Goal: Information Seeking & Learning: Learn about a topic

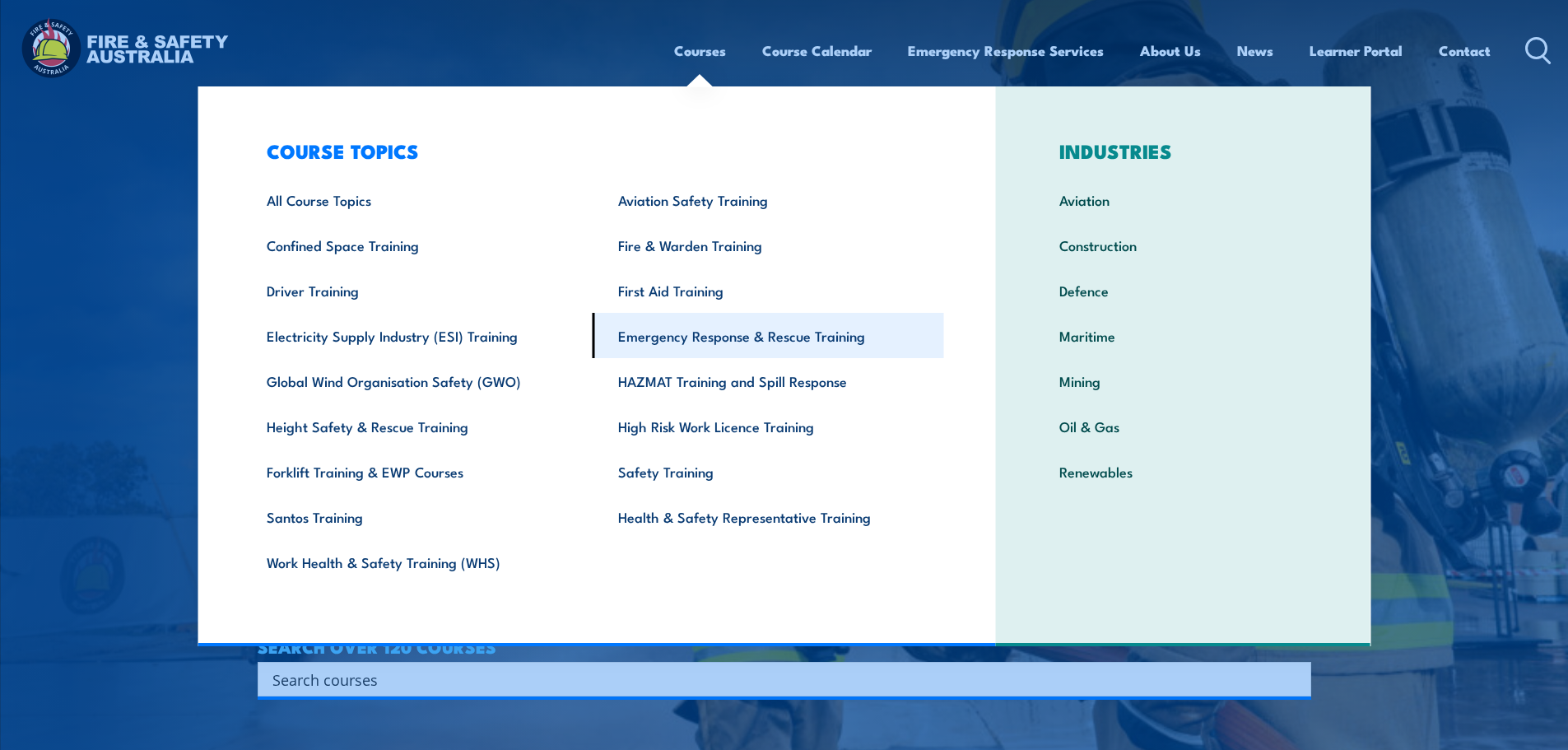
click at [681, 338] on link "Emergency Response & Rescue Training" at bounding box center [768, 335] width 351 height 45
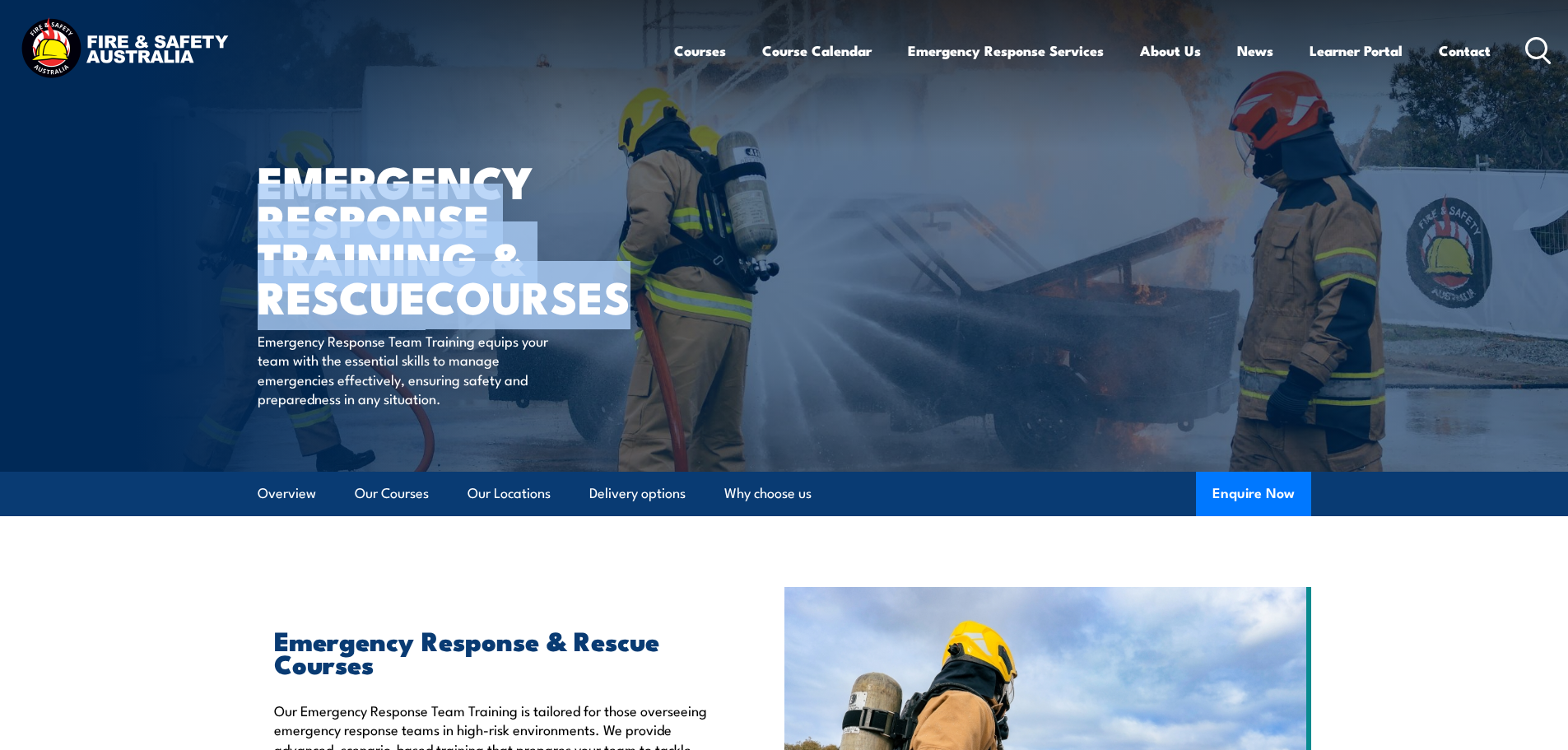
drag, startPoint x: 703, startPoint y: 289, endPoint x: 799, endPoint y: 0, distance: 304.5
click at [799, 0] on body "Courses Course Calendar Emergency Response Services Services Overview Emergency…" at bounding box center [784, 375] width 1568 height 750
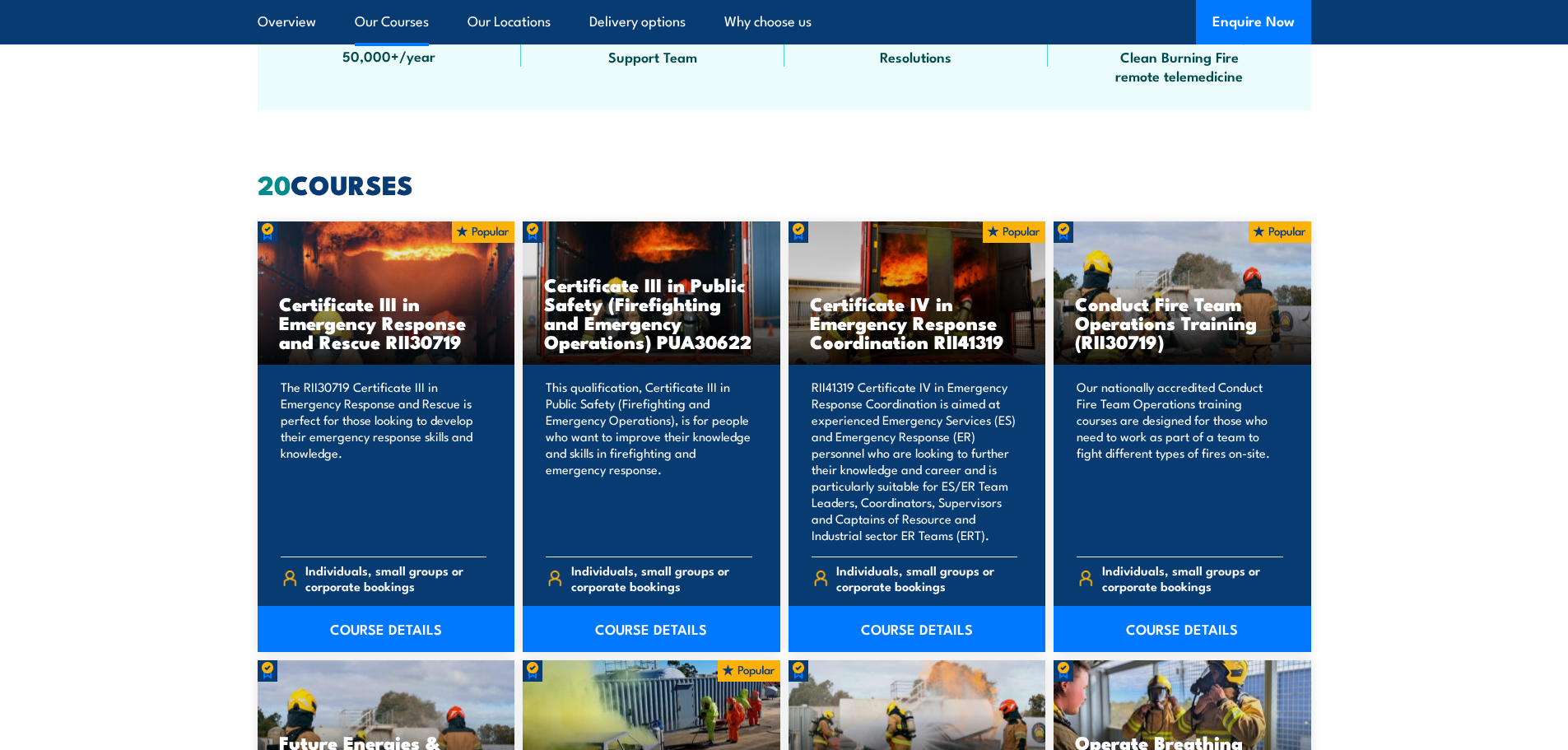
scroll to position [1180, 0]
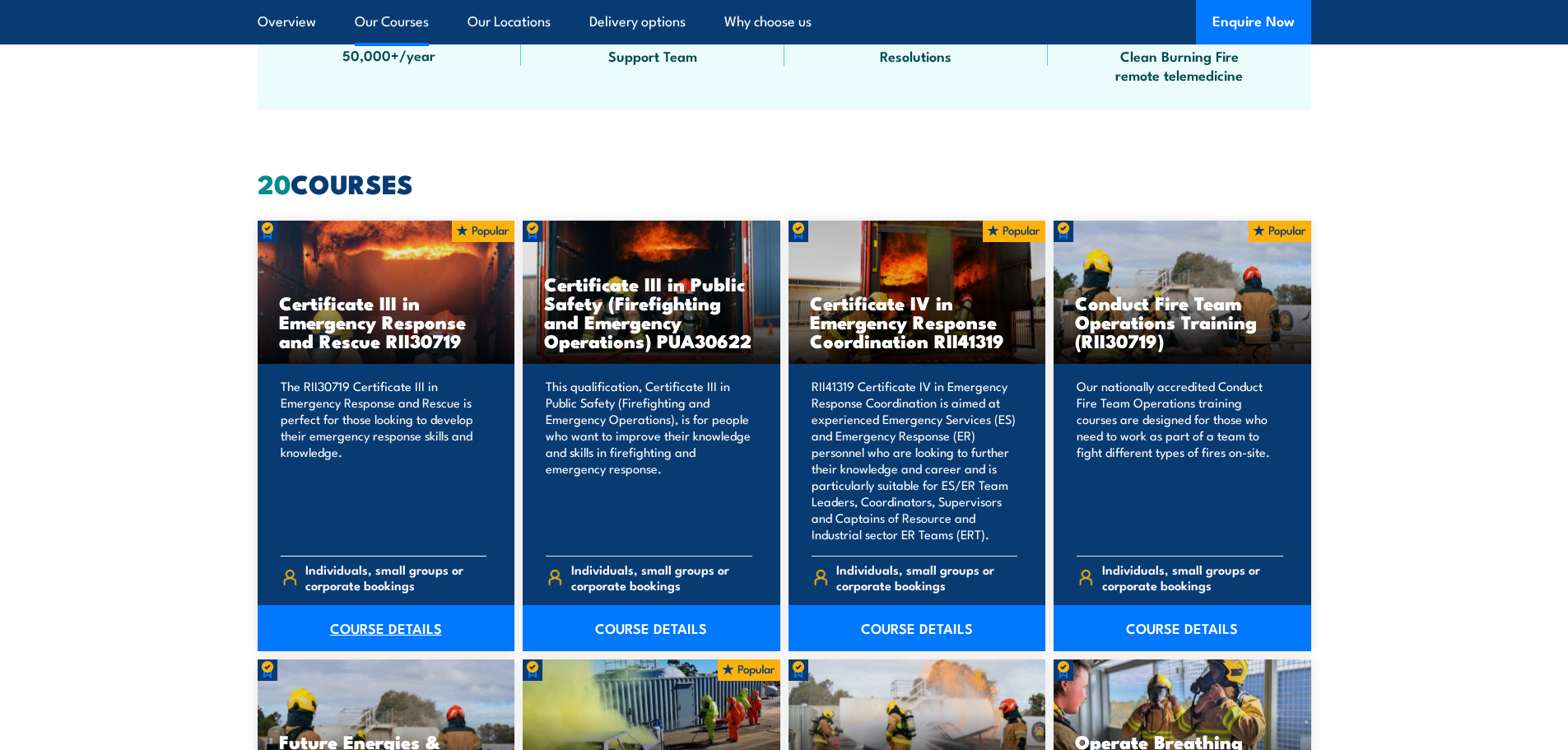
click at [412, 623] on link "COURSE DETAILS" at bounding box center [386, 628] width 257 height 46
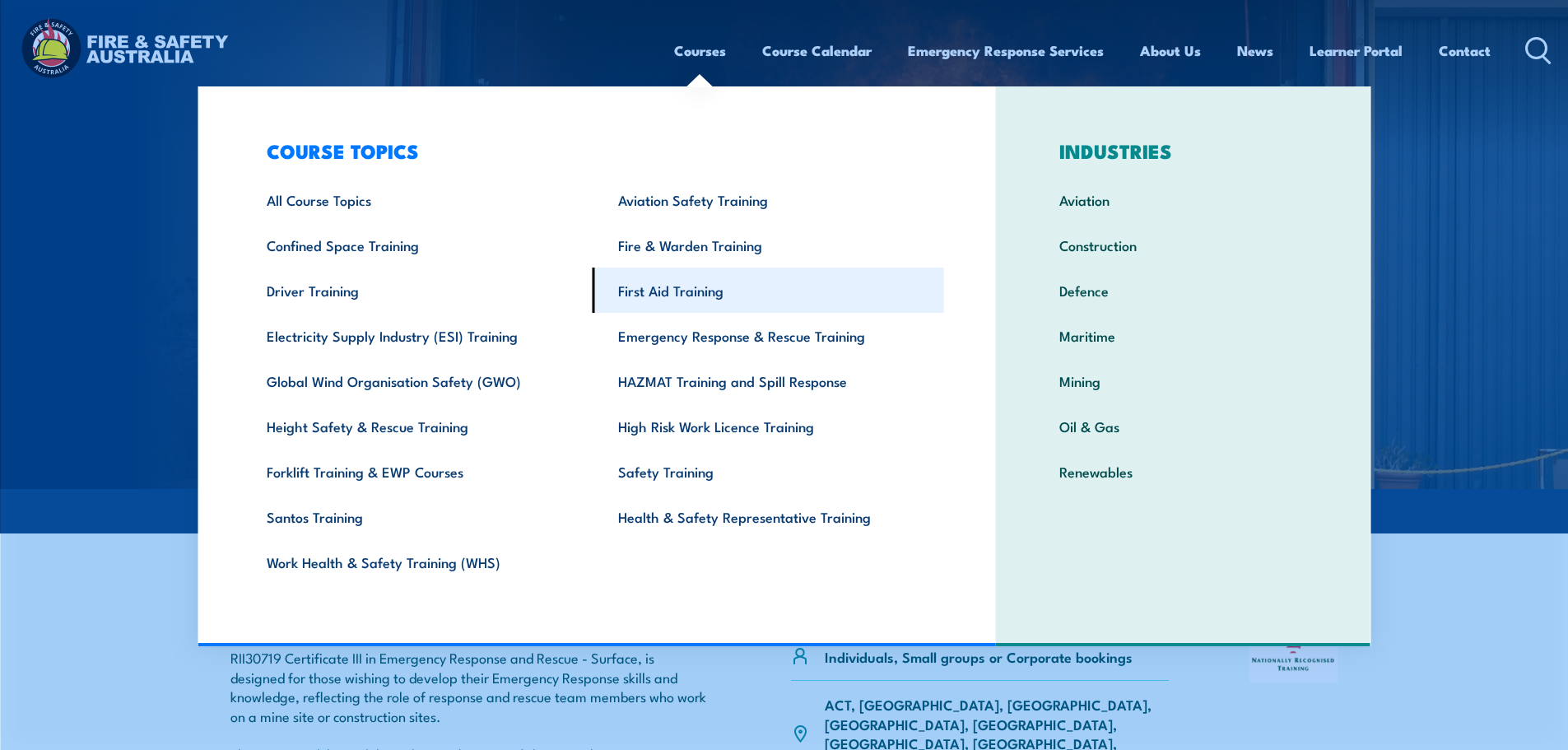
click at [664, 301] on link "First Aid Training" at bounding box center [768, 290] width 351 height 45
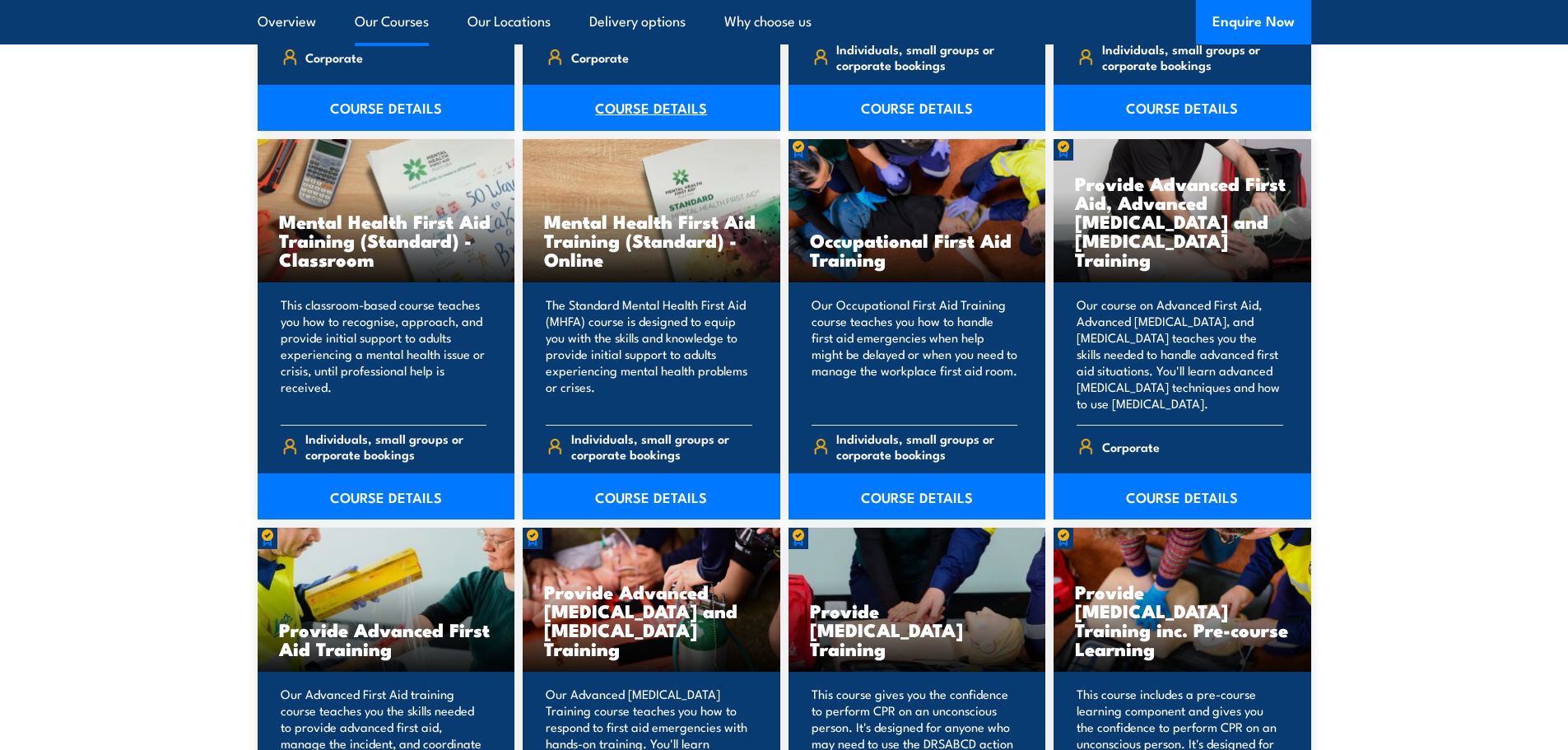
scroll to position [1651, 0]
click at [1151, 495] on link "COURSE DETAILS" at bounding box center [1182, 495] width 257 height 46
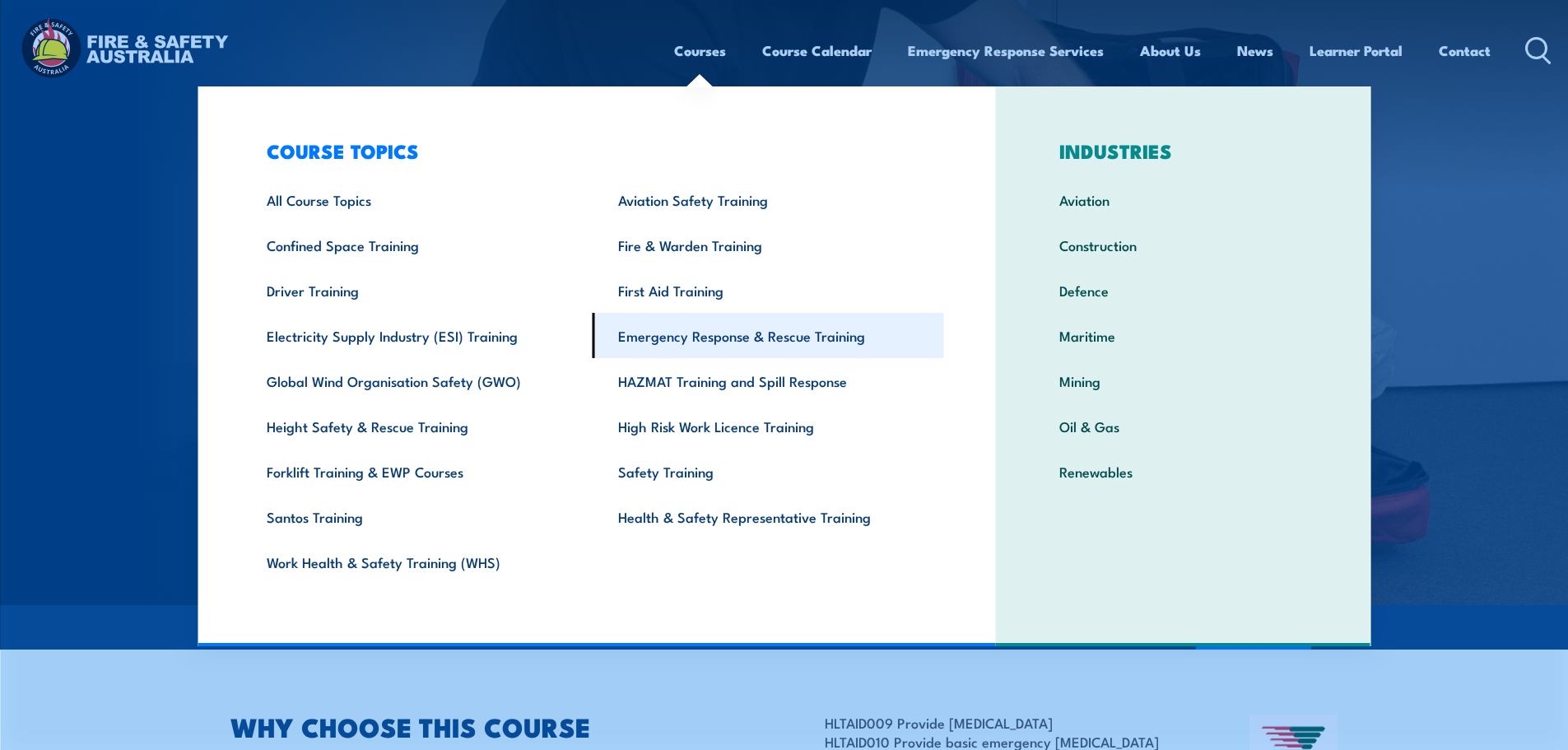
click at [717, 339] on link "Emergency Response & Rescue Training" at bounding box center [768, 335] width 351 height 45
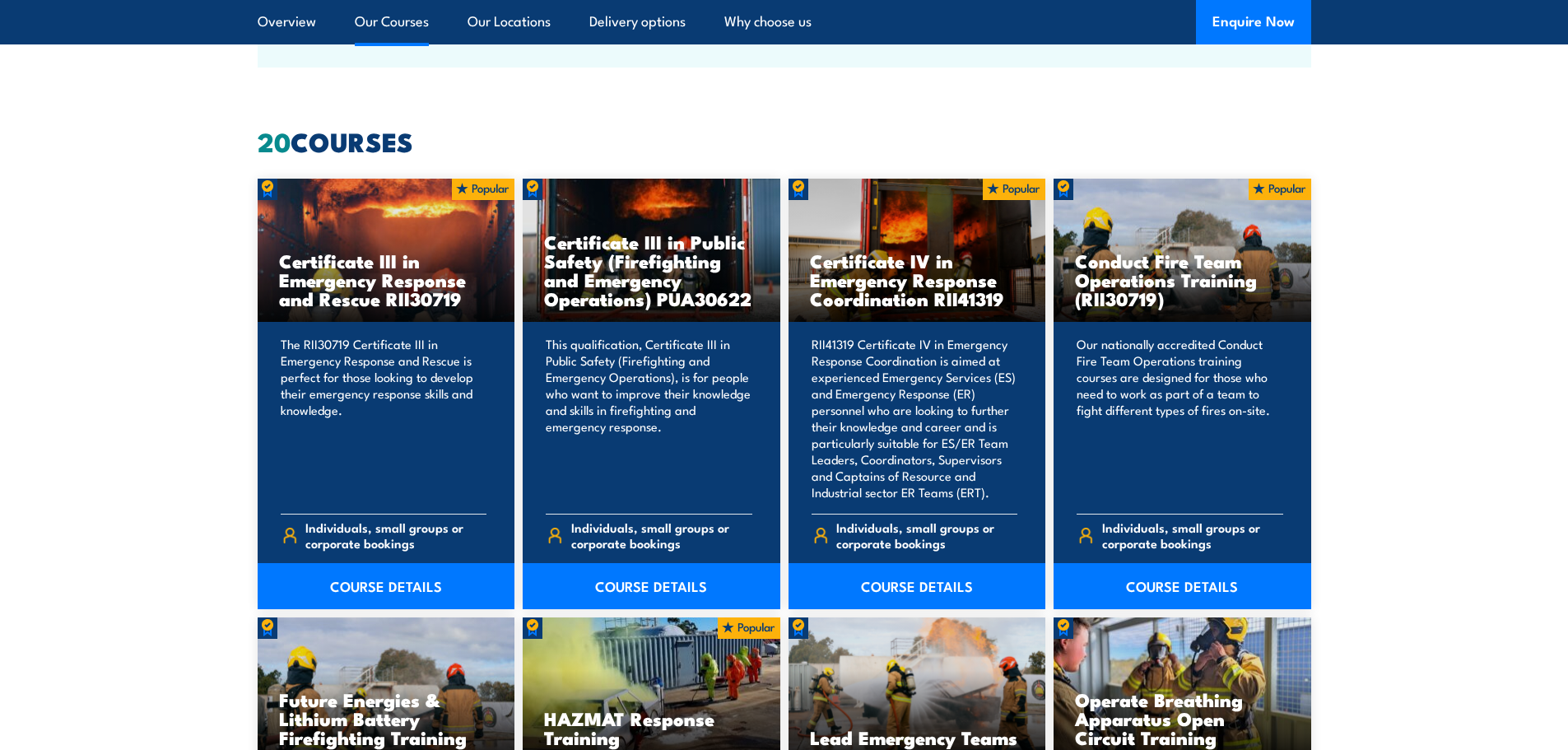
scroll to position [1201, 0]
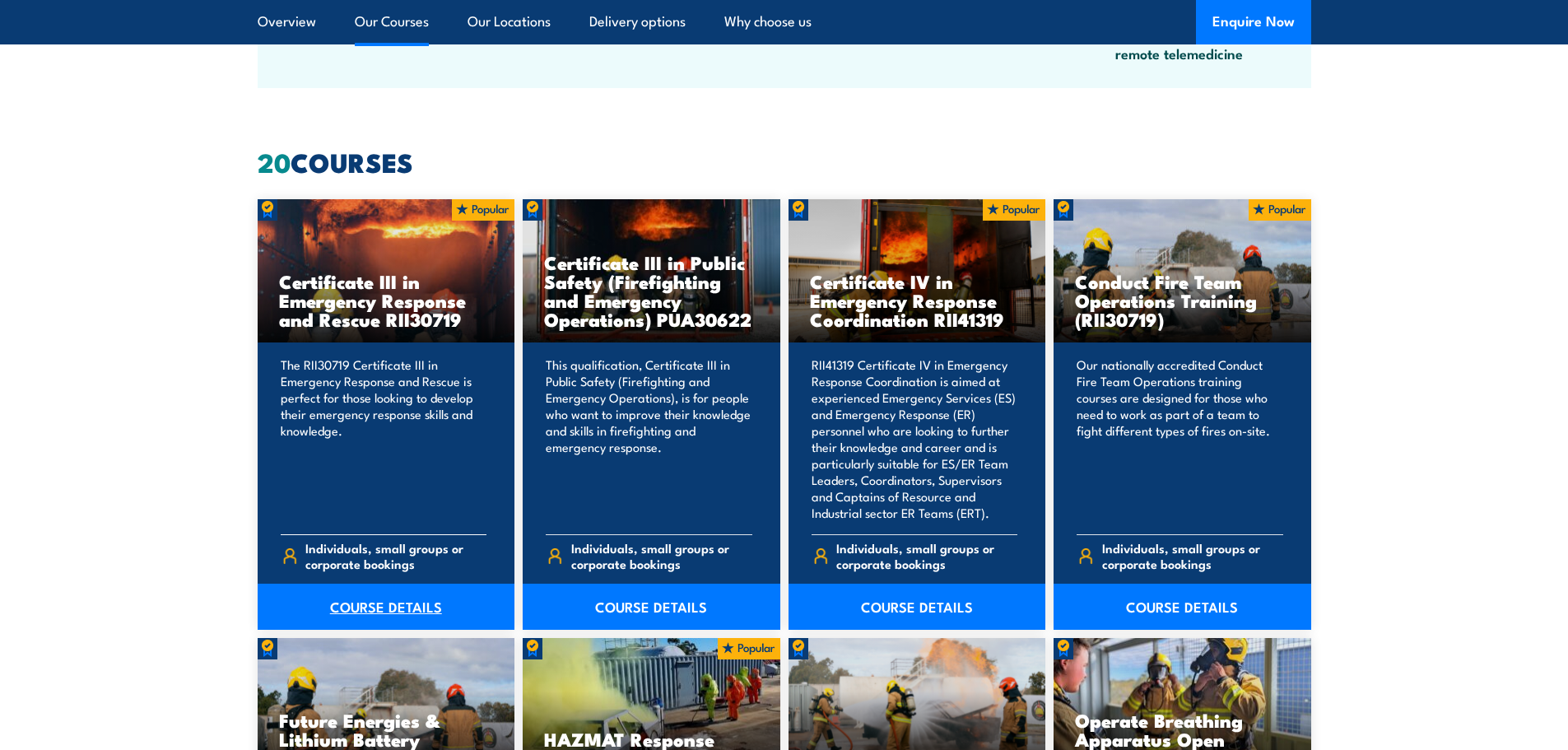
click at [375, 603] on link "COURSE DETAILS" at bounding box center [386, 606] width 257 height 46
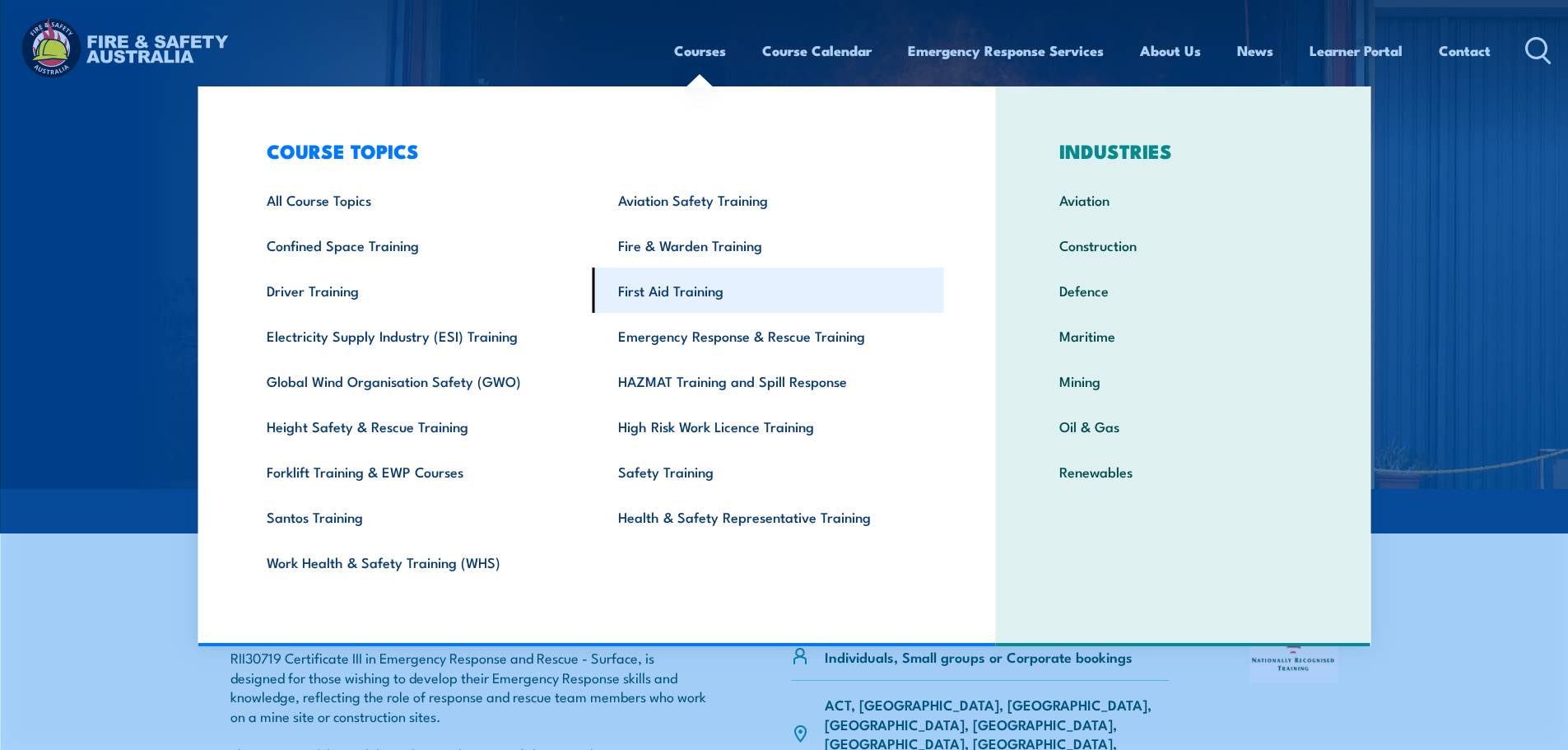
click at [649, 296] on link "First Aid Training" at bounding box center [768, 290] width 351 height 45
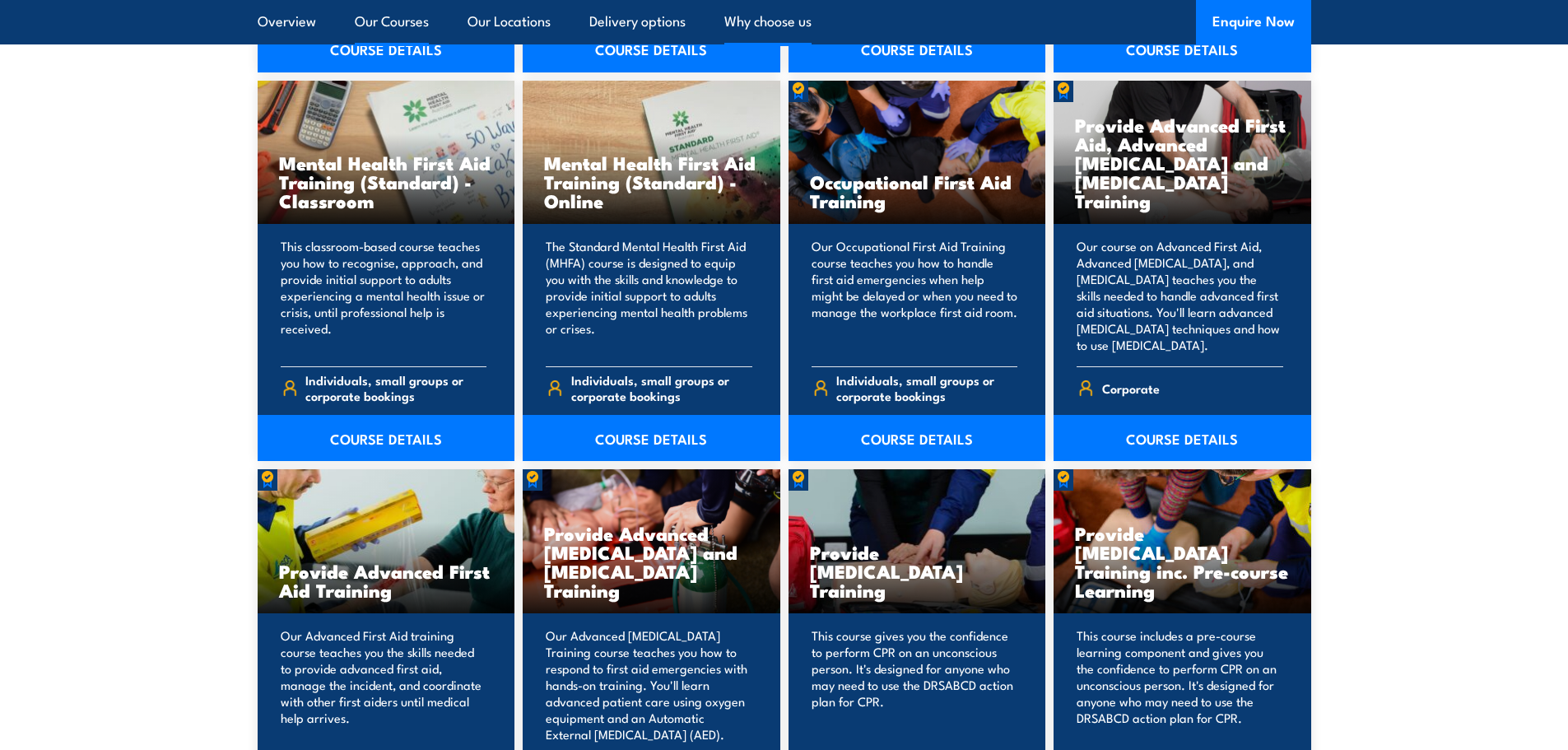
scroll to position [1709, 0]
click at [1147, 450] on link "COURSE DETAILS" at bounding box center [1182, 437] width 257 height 46
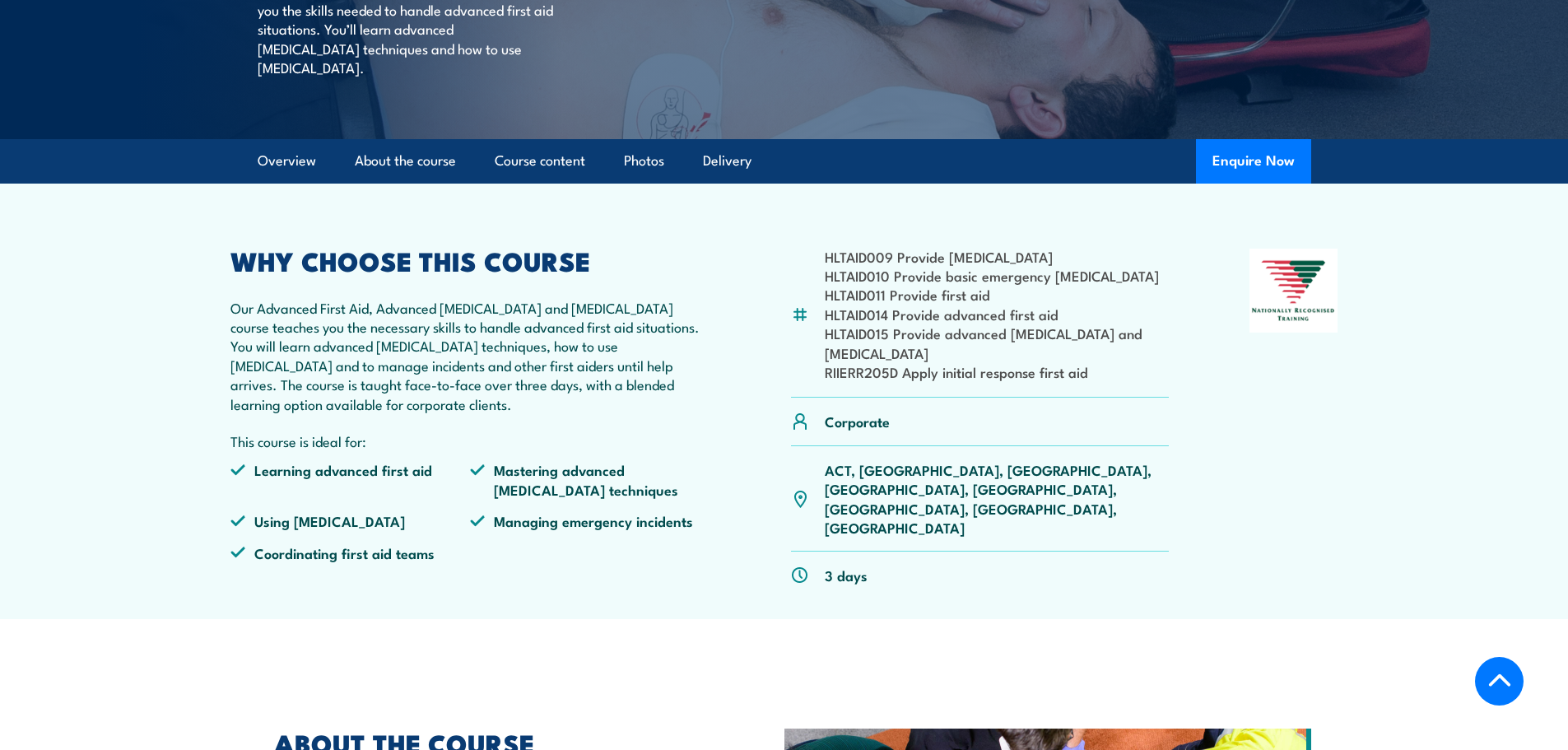
scroll to position [467, 0]
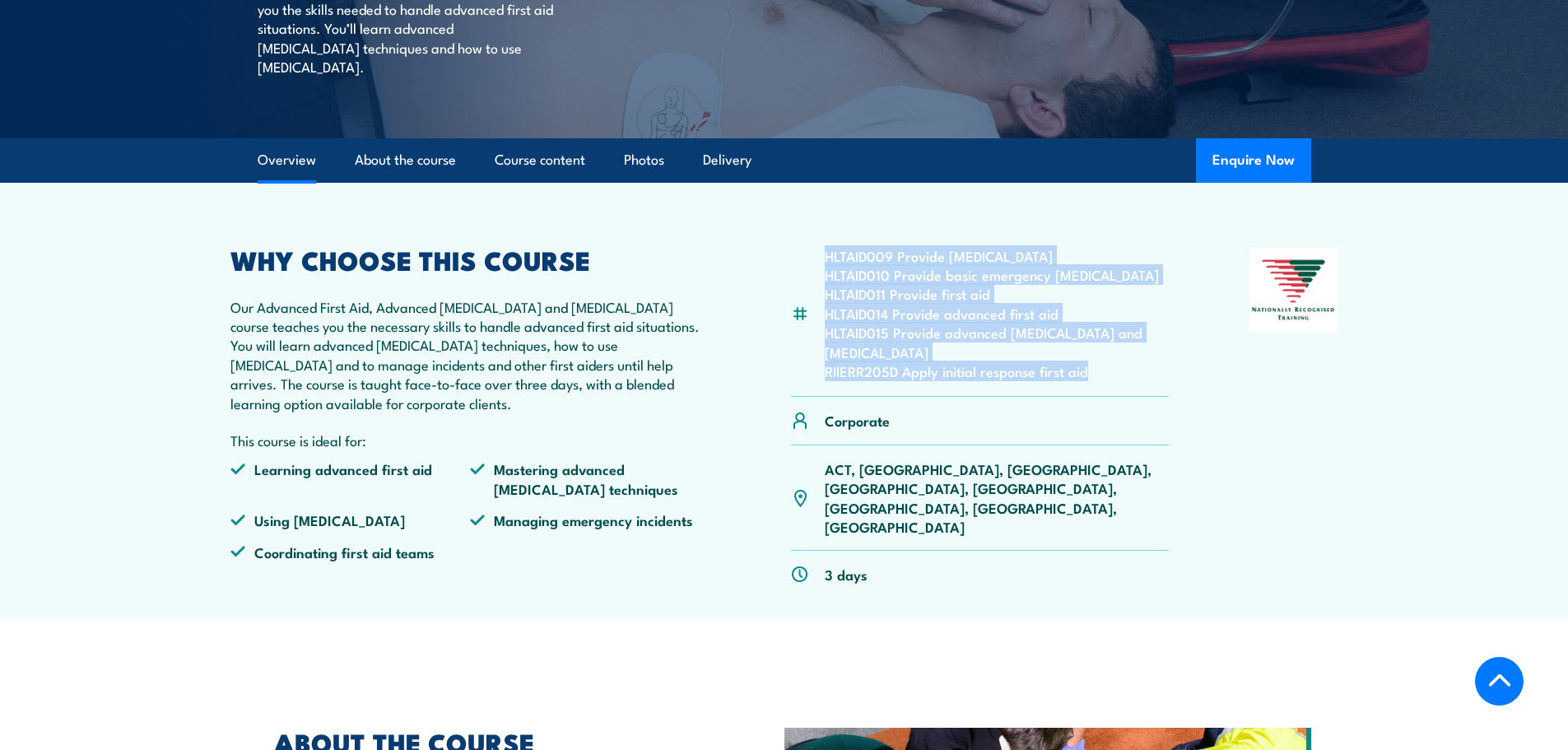
drag, startPoint x: 820, startPoint y: 268, endPoint x: 1130, endPoint y: 391, distance: 333.5
click at [1130, 391] on div "HLTAID009 Provide cardiopulmonary resuscitation HLTAID010 Provide basic emergen…" at bounding box center [981, 323] width 379 height 150
copy ul "HLTAID009 Provide cardiopulmonary resuscitation HLTAID010 Provide basic emergen…"
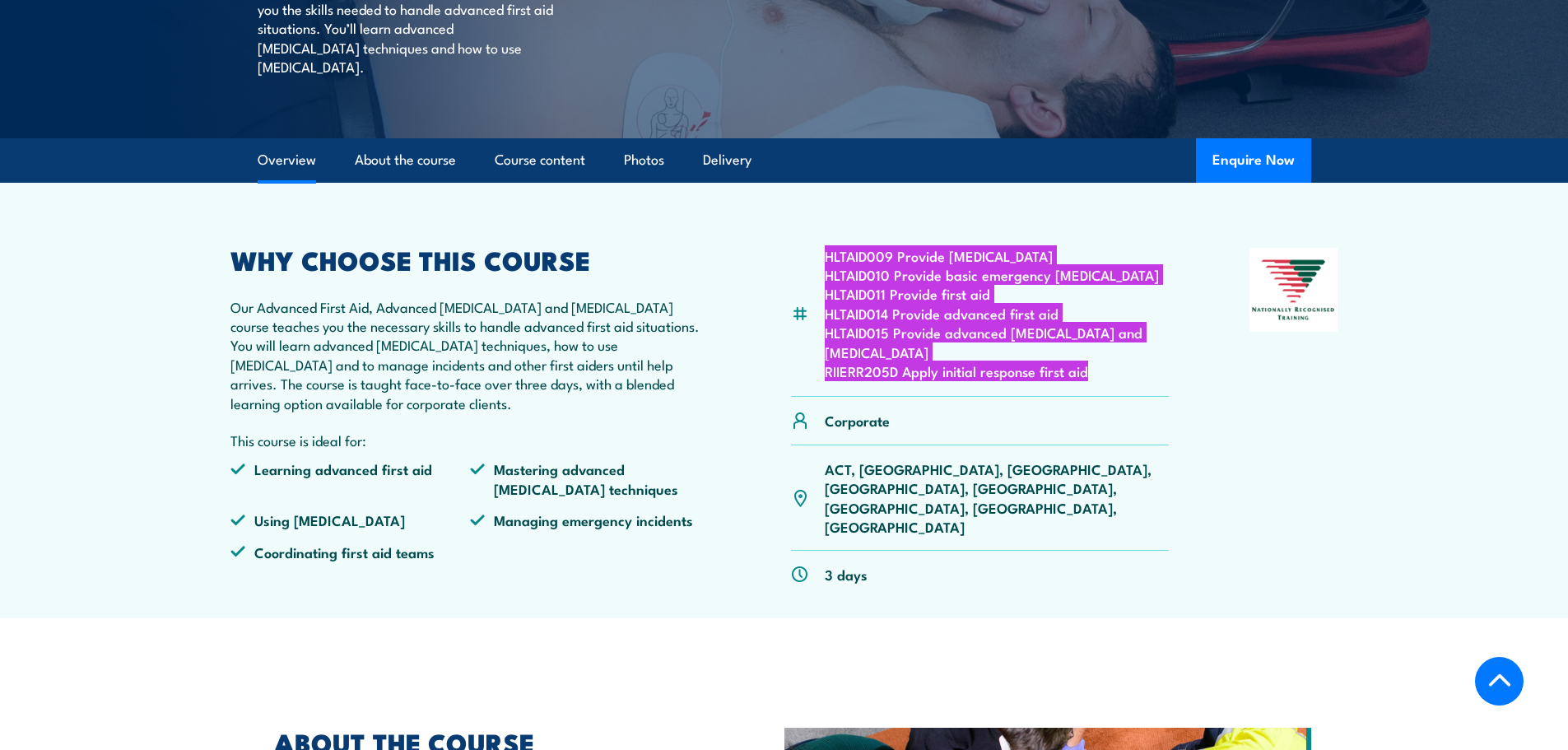
scroll to position [0, 0]
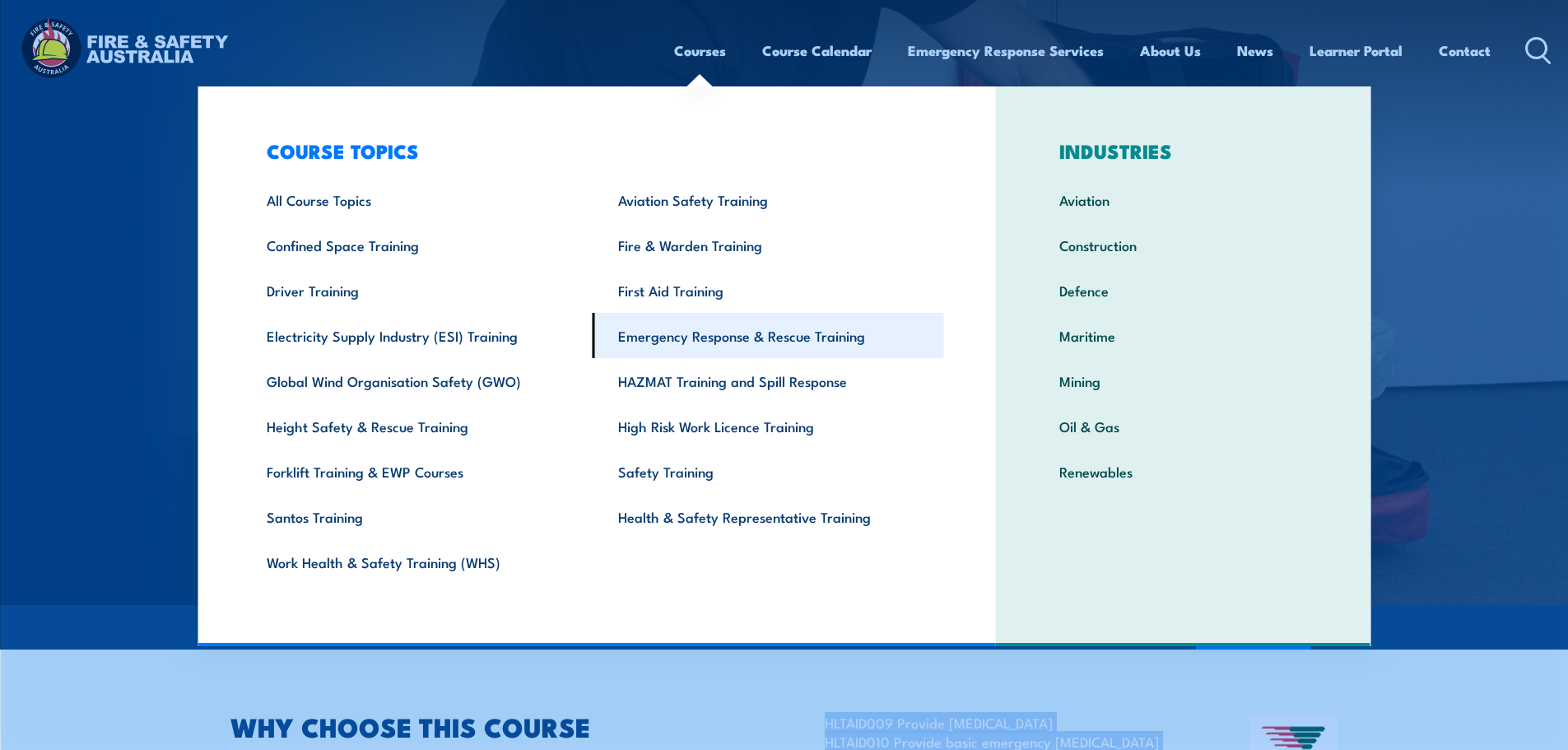
click at [687, 346] on link "Emergency Response & Rescue Training" at bounding box center [768, 335] width 351 height 45
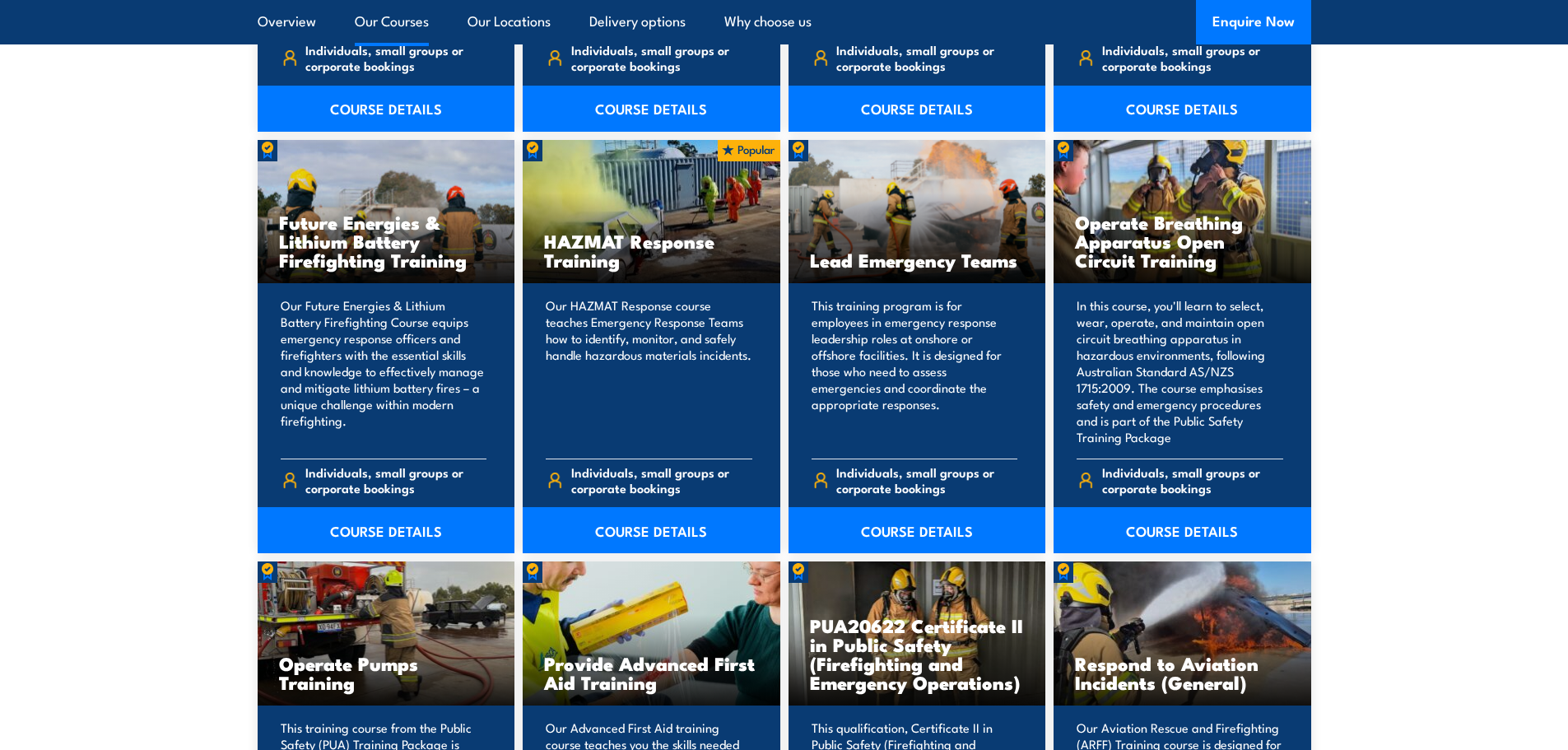
scroll to position [1699, 0]
click at [1143, 532] on link "COURSE DETAILS" at bounding box center [1182, 529] width 257 height 46
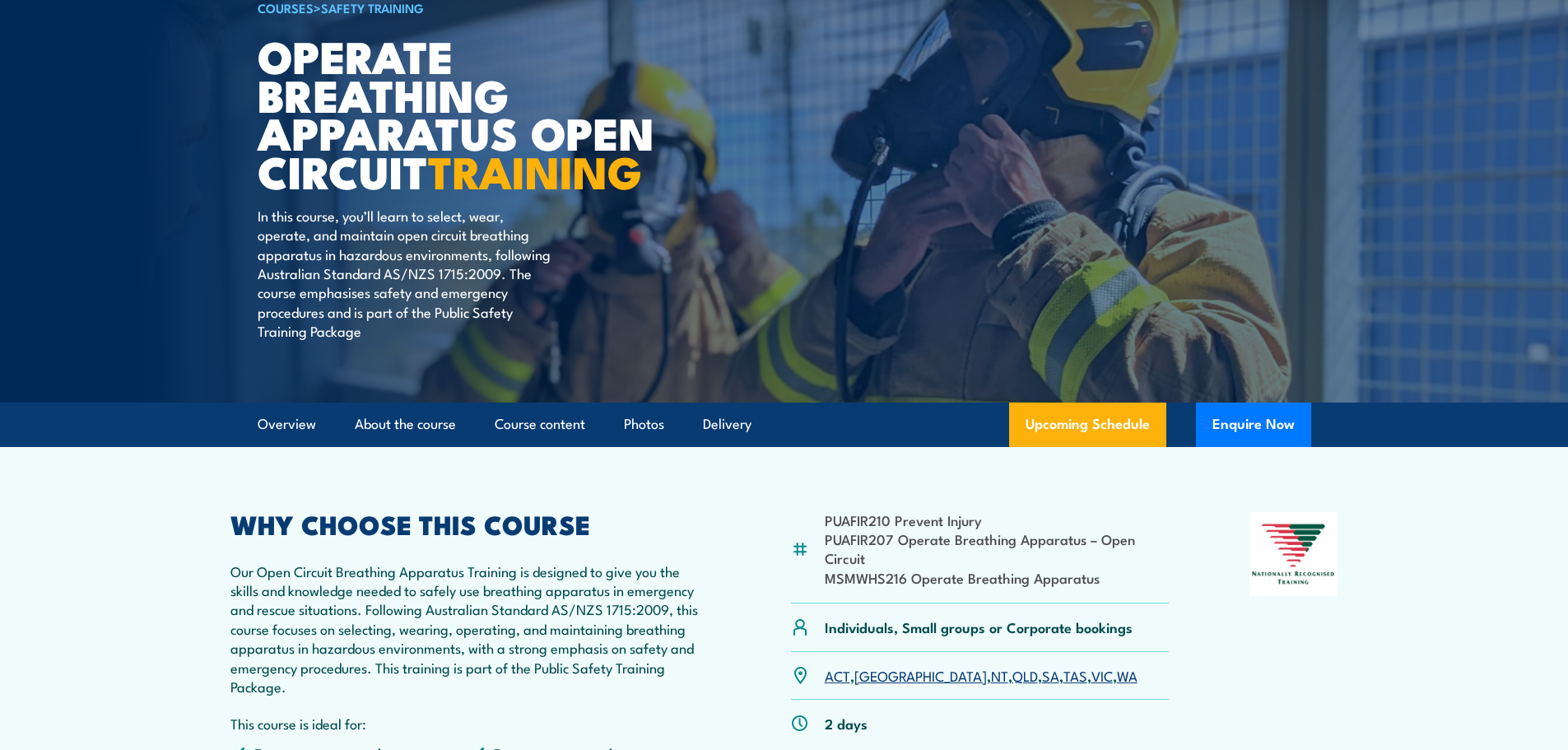
scroll to position [146, 0]
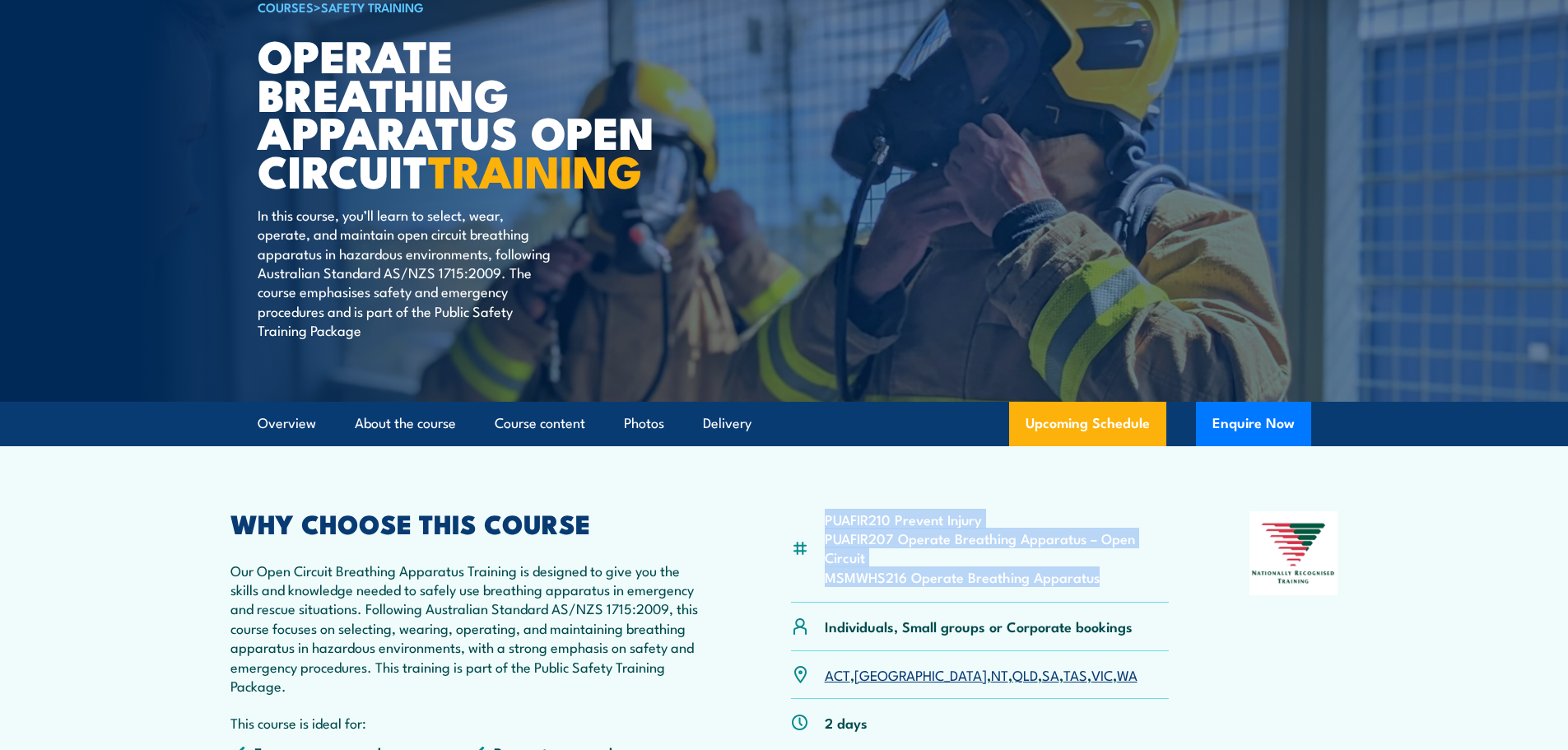
drag, startPoint x: 1107, startPoint y: 581, endPoint x: 820, endPoint y: 515, distance: 294.5
click at [820, 515] on div "PUAFIR210 Prevent Injury PUAFIR207 Operate Breathing Apparatus – Open Circuit M…" at bounding box center [981, 557] width 379 height 92
copy ul "PUAFIR210 Prevent Injury PUAFIR207 Operate Breathing Apparatus – Open Circuit M…"
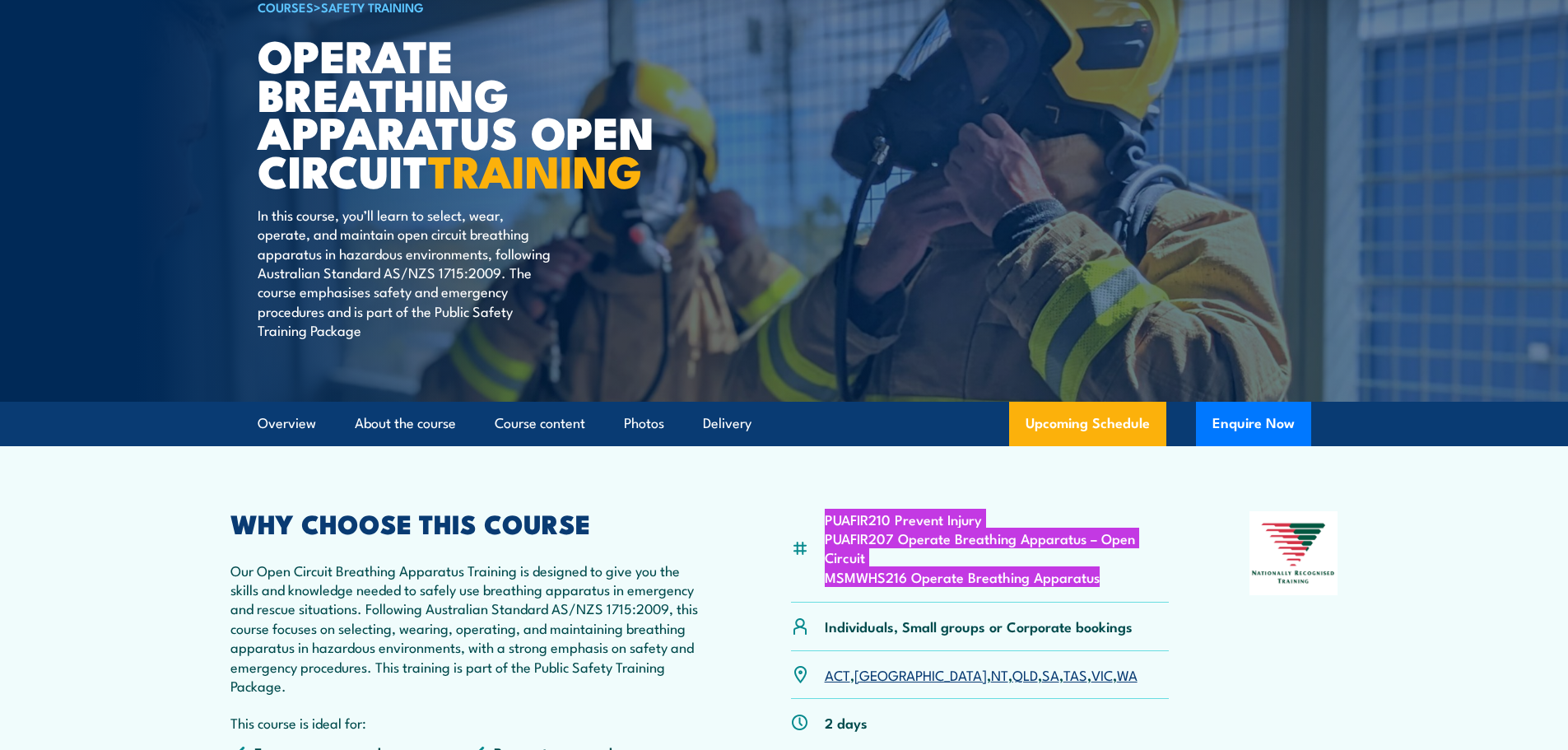
scroll to position [0, 0]
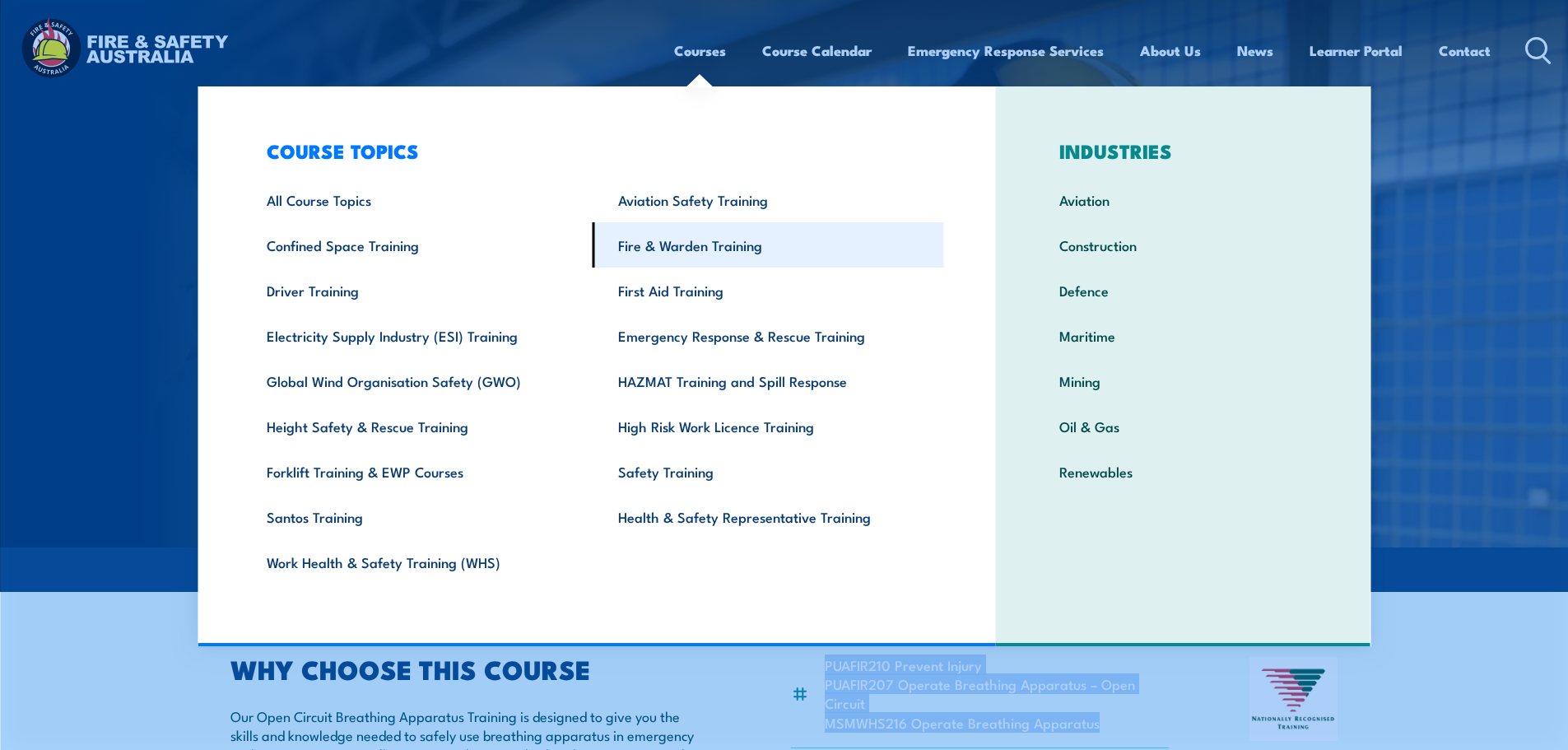
click at [718, 255] on link "Fire & Warden Training" at bounding box center [768, 245] width 351 height 45
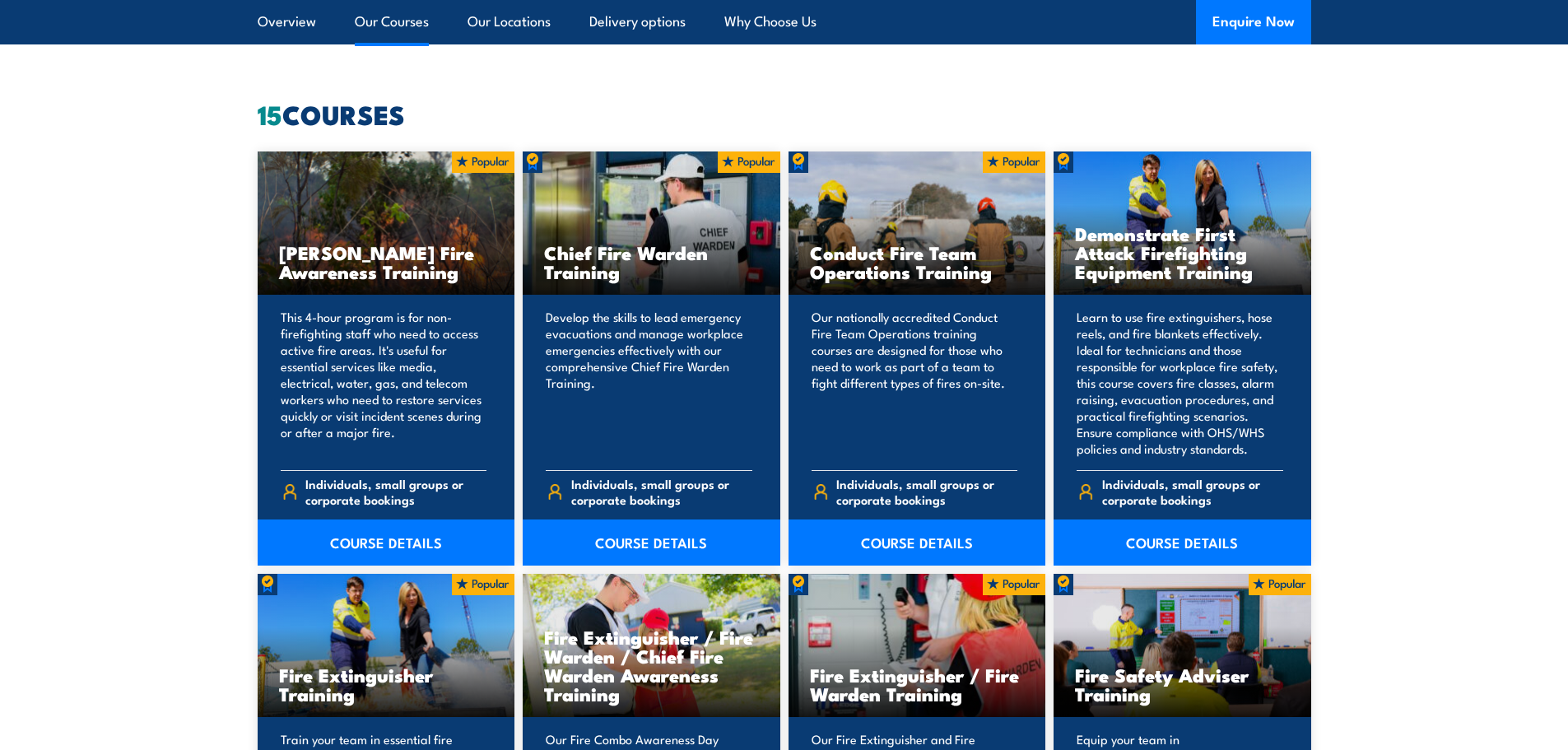
scroll to position [1249, 0]
click at [883, 535] on link "COURSE DETAILS" at bounding box center [917, 541] width 257 height 46
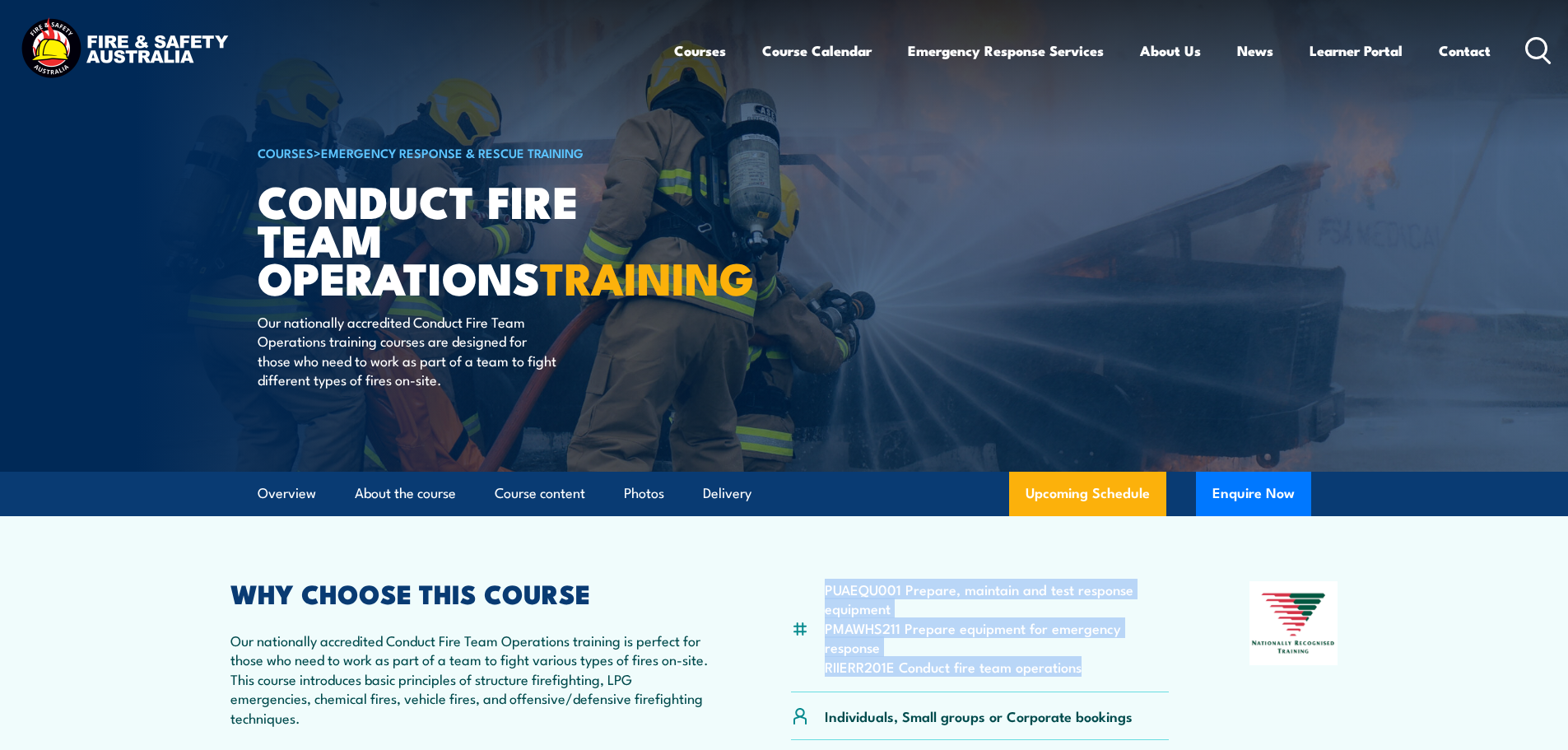
drag, startPoint x: 1089, startPoint y: 691, endPoint x: 825, endPoint y: 597, distance: 280.2
click at [825, 597] on ul "PUAEQU001 Prepare, maintain and test response equipment PMAWHS211 Prepare equip…" at bounding box center [997, 628] width 345 height 96
copy ul "PUAEQU001 Prepare, maintain and test response equipment PMAWHS211 Prepare equip…"
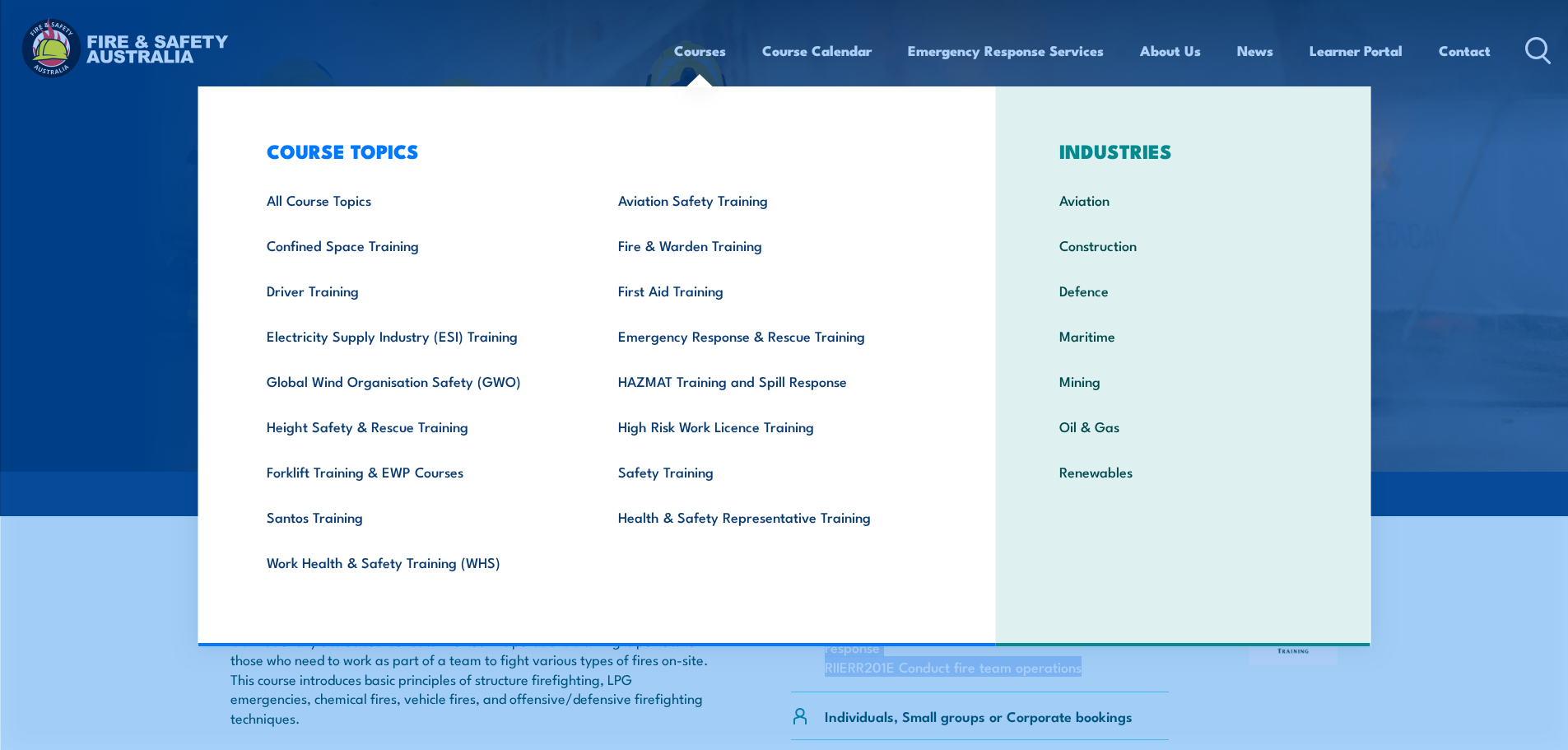
click at [709, 52] on link "Courses" at bounding box center [700, 50] width 52 height 44
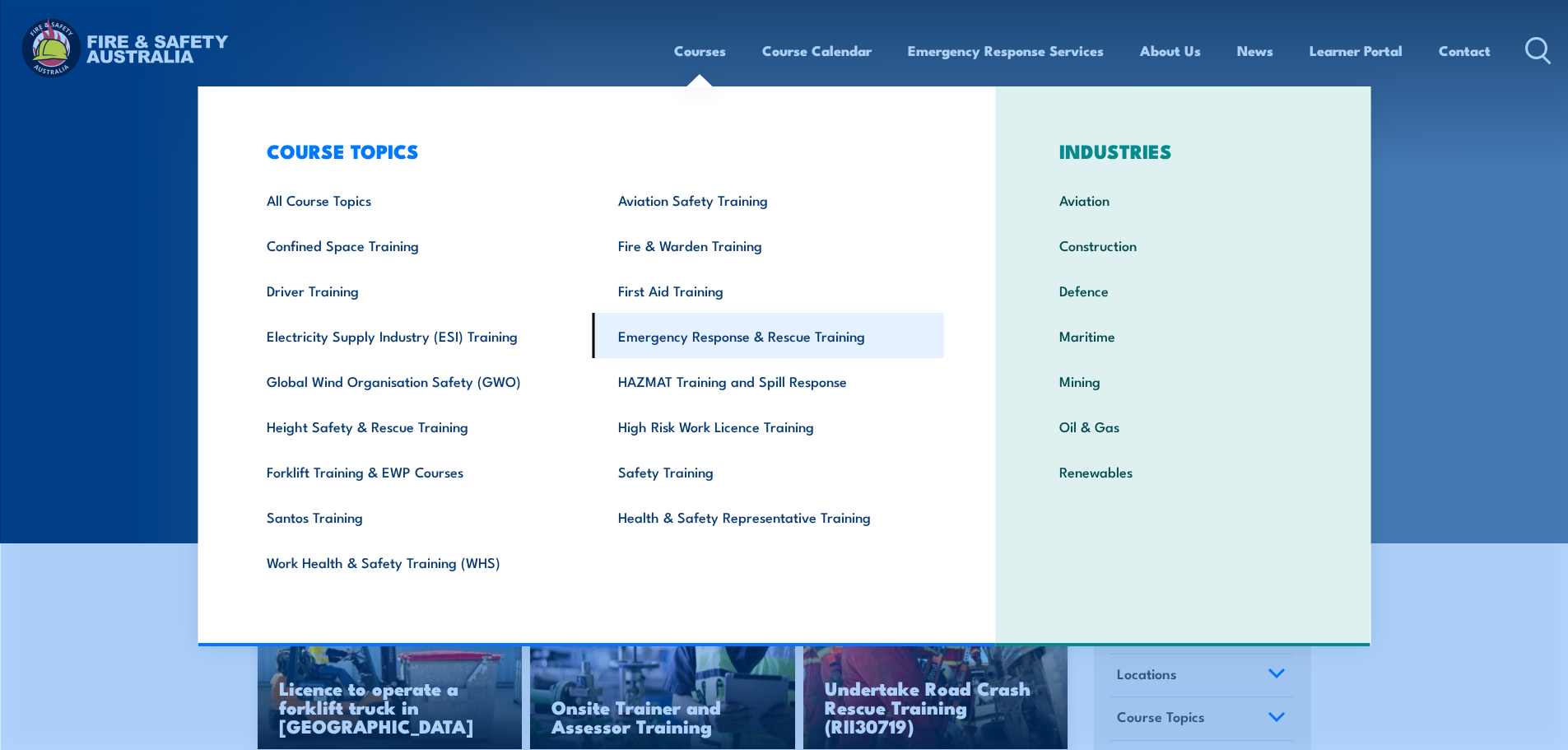
click at [714, 340] on link "Emergency Response & Rescue Training" at bounding box center [768, 335] width 351 height 45
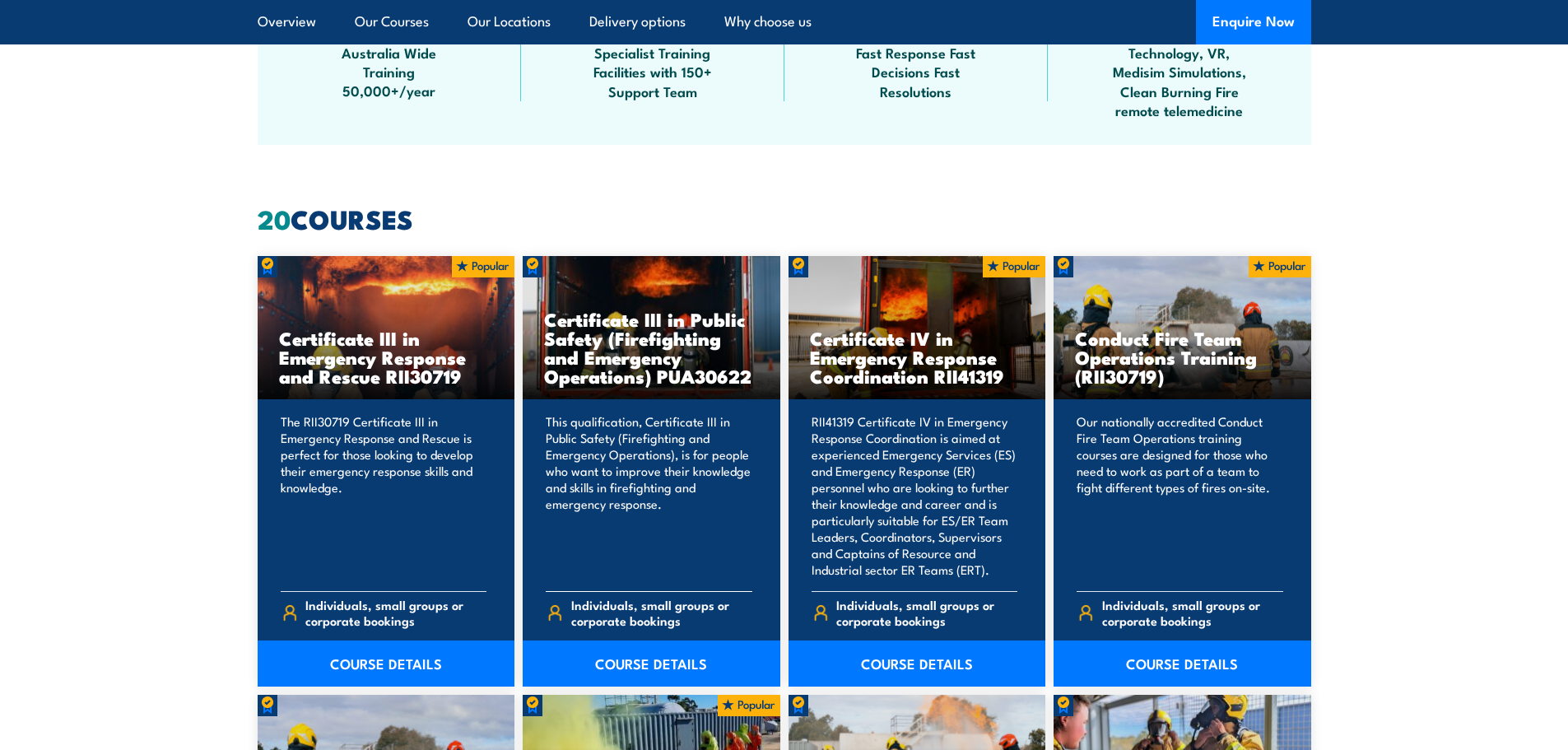
scroll to position [1145, 0]
click at [401, 658] on link "COURSE DETAILS" at bounding box center [386, 662] width 257 height 46
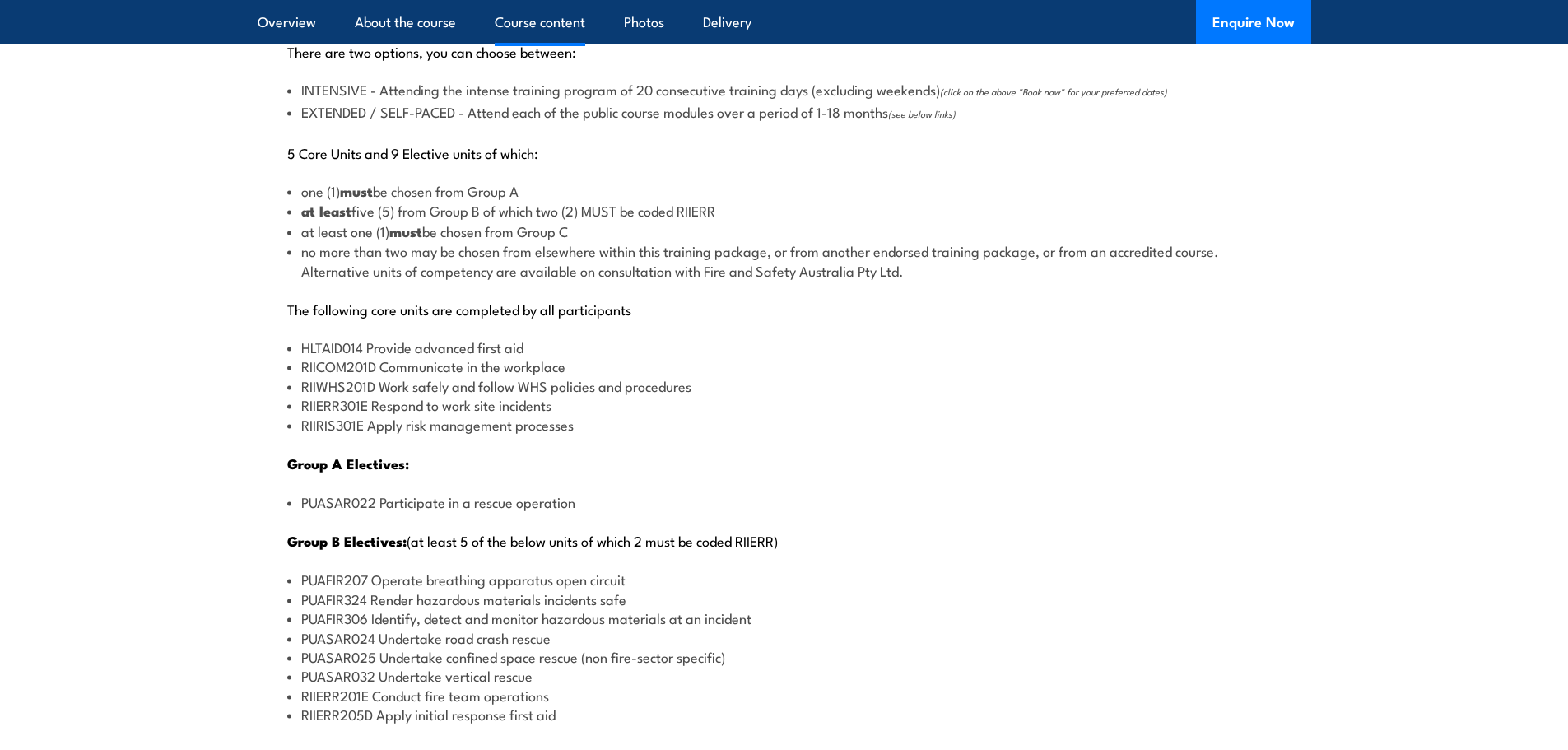
scroll to position [1805, 0]
drag, startPoint x: 598, startPoint y: 438, endPoint x: 301, endPoint y: 342, distance: 312.1
click at [301, 342] on div "There are two options, you can choose between: INTENSIVE - Attending the intens…" at bounding box center [784, 592] width 1053 height 1172
click at [606, 444] on div "There are two options, you can choose between: INTENSIVE - Attending the intens…" at bounding box center [784, 592] width 1053 height 1172
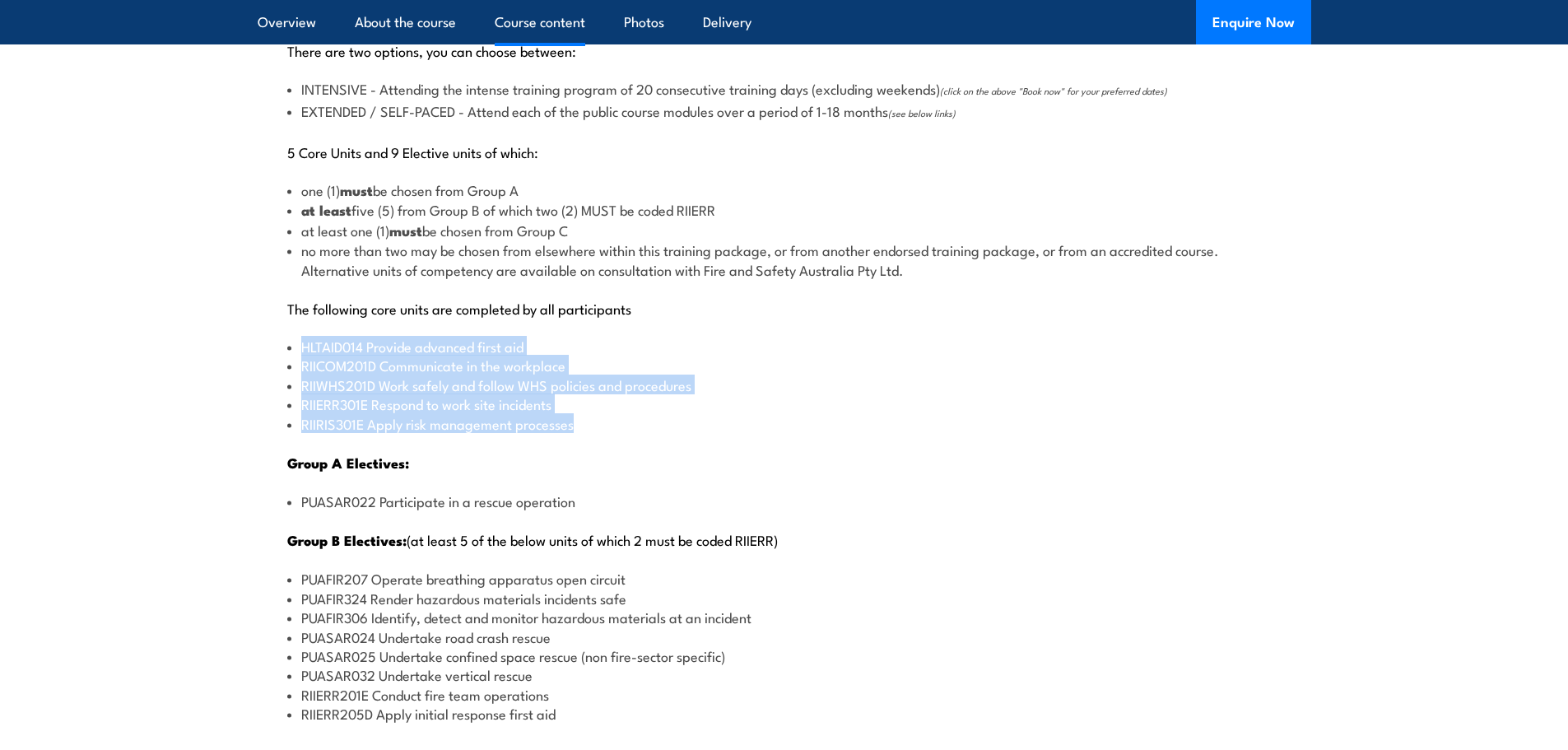
drag, startPoint x: 588, startPoint y: 428, endPoint x: 302, endPoint y: 345, distance: 297.8
click at [302, 345] on ul "HLTAID014 Provide advanced first aid RIICOM201D Communicate in the workplace RI…" at bounding box center [784, 385] width 995 height 96
copy ul "HLTAID014 Provide advanced first aid RIICOM201D Communicate in the workplace RI…"
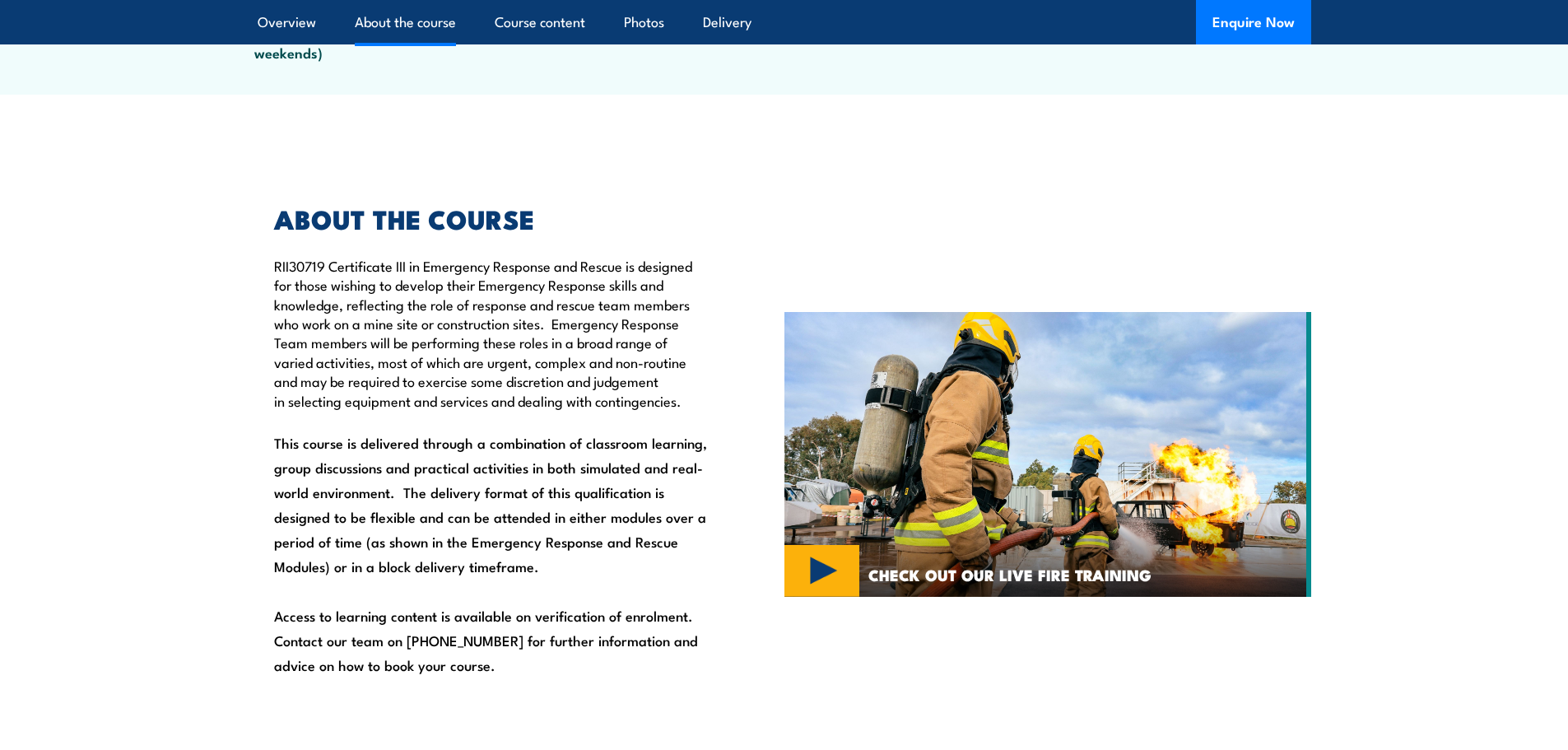
scroll to position [899, 0]
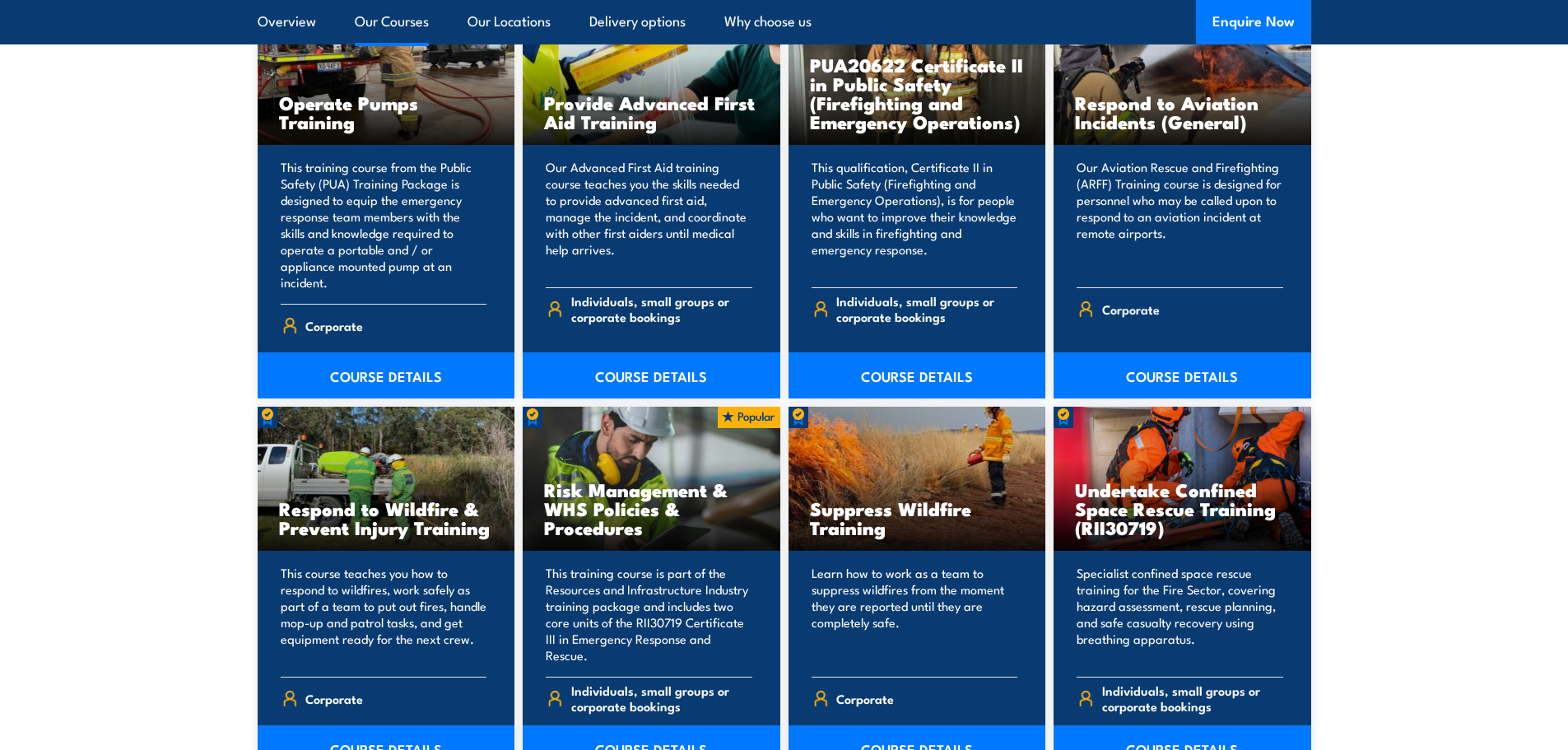
scroll to position [2258, 0]
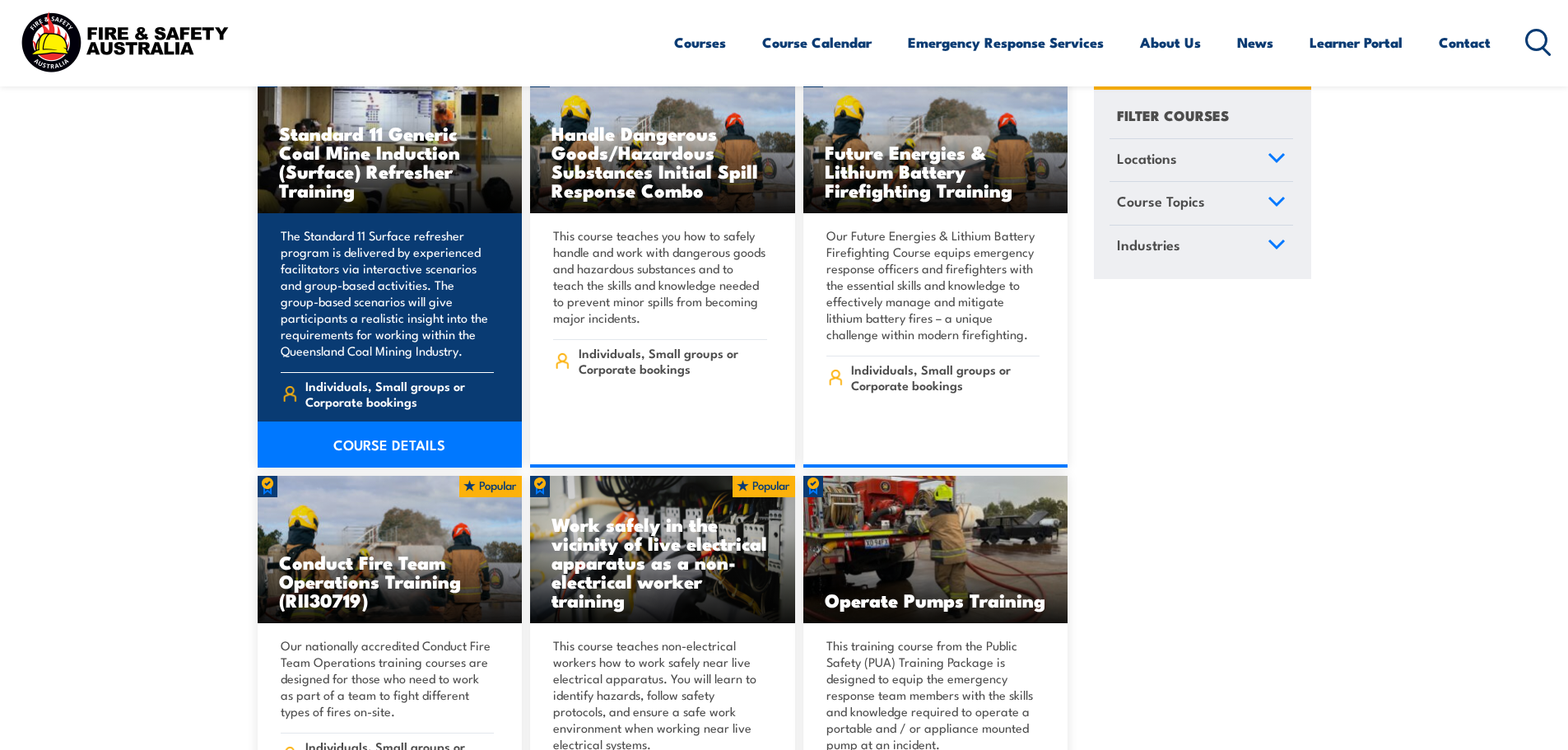
scroll to position [2996, 0]
click at [383, 425] on link "COURSE DETAILS" at bounding box center [390, 443] width 265 height 46
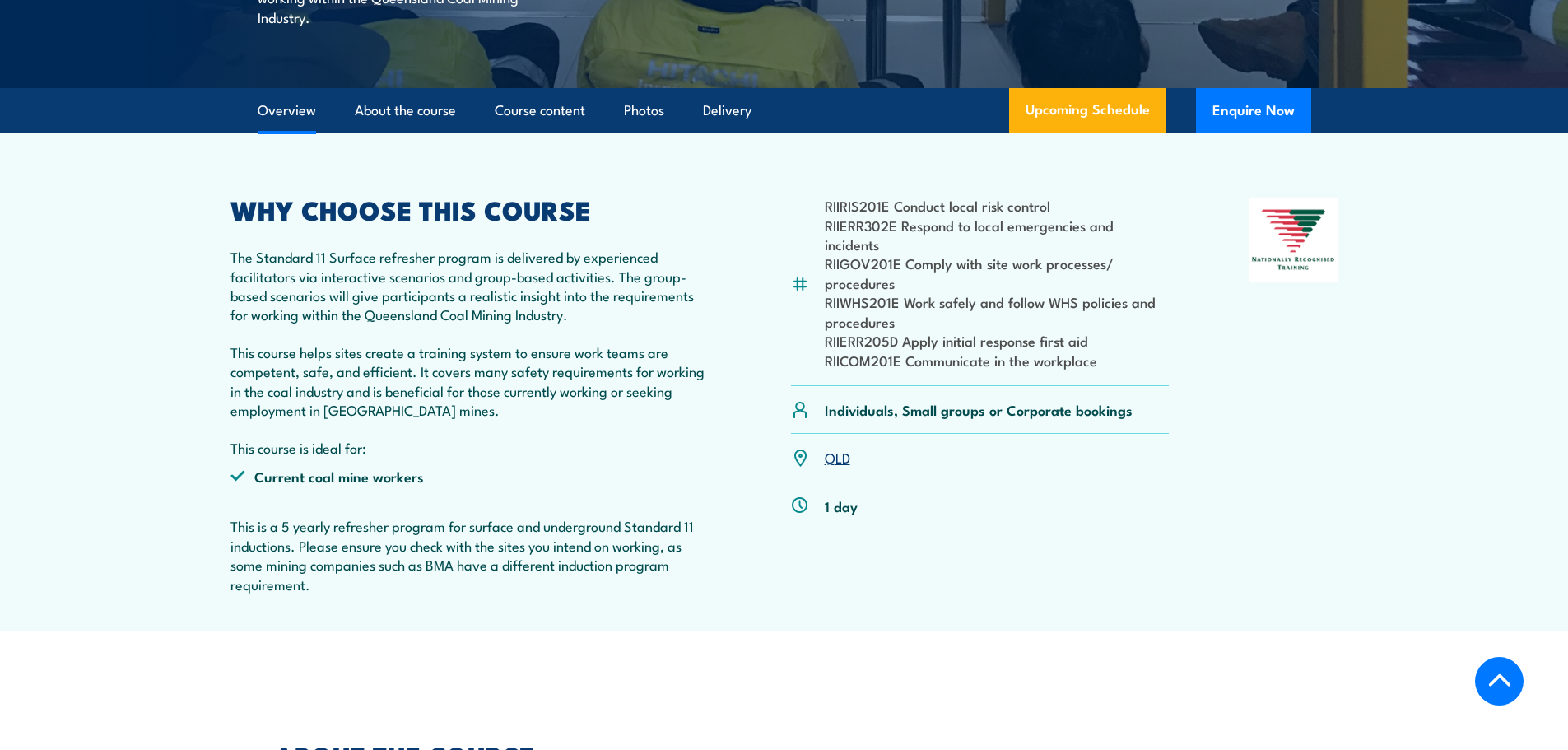
scroll to position [498, 0]
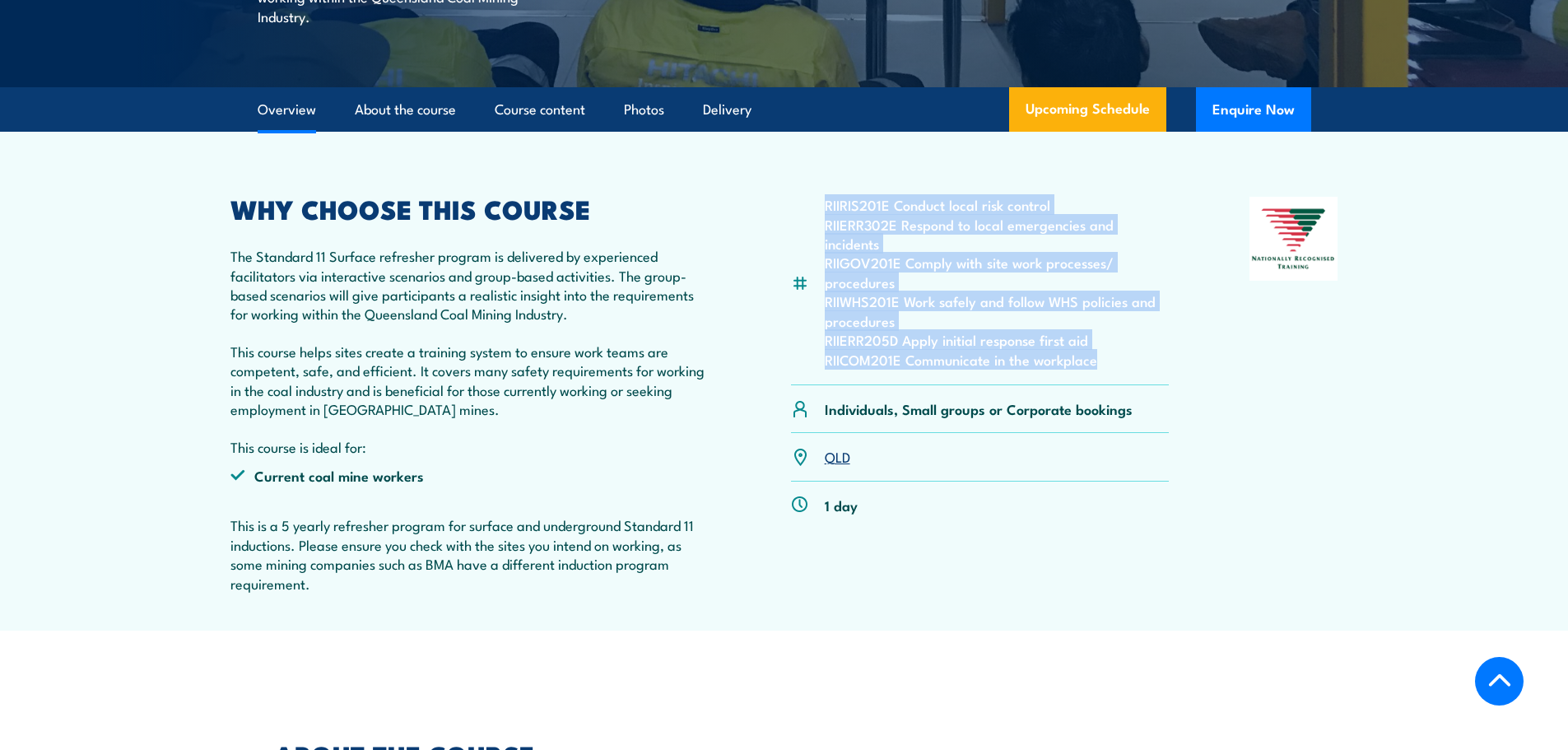
drag, startPoint x: 1109, startPoint y: 357, endPoint x: 821, endPoint y: 207, distance: 324.7
click at [821, 207] on div "RIIRIS201E Conduct local risk control RIIERR302E Respond to local emergencies a…" at bounding box center [981, 291] width 379 height 189
copy ul "RIIRIS201E Conduct local risk control RIIERR302E Respond to local emergencies a…"
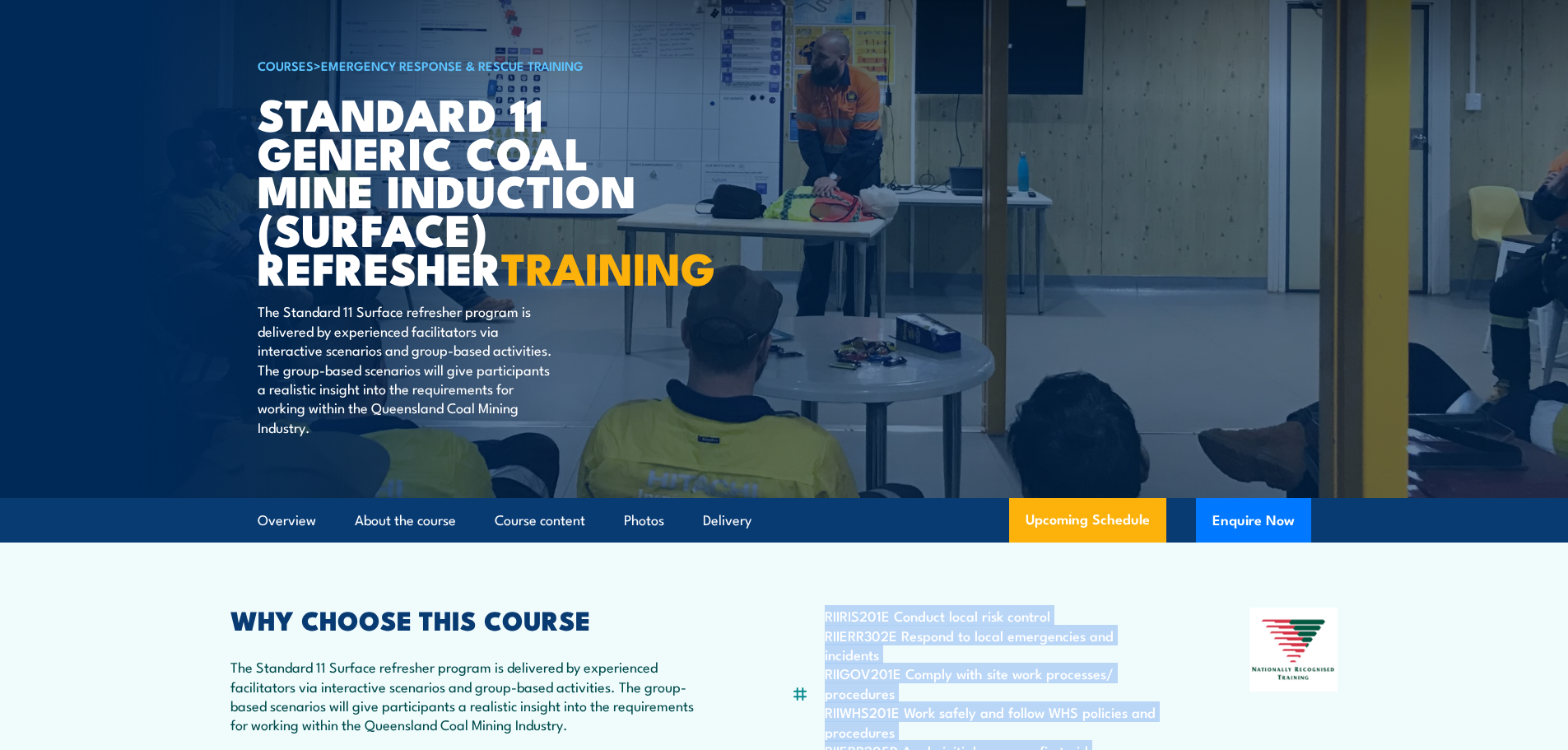
scroll to position [86, 0]
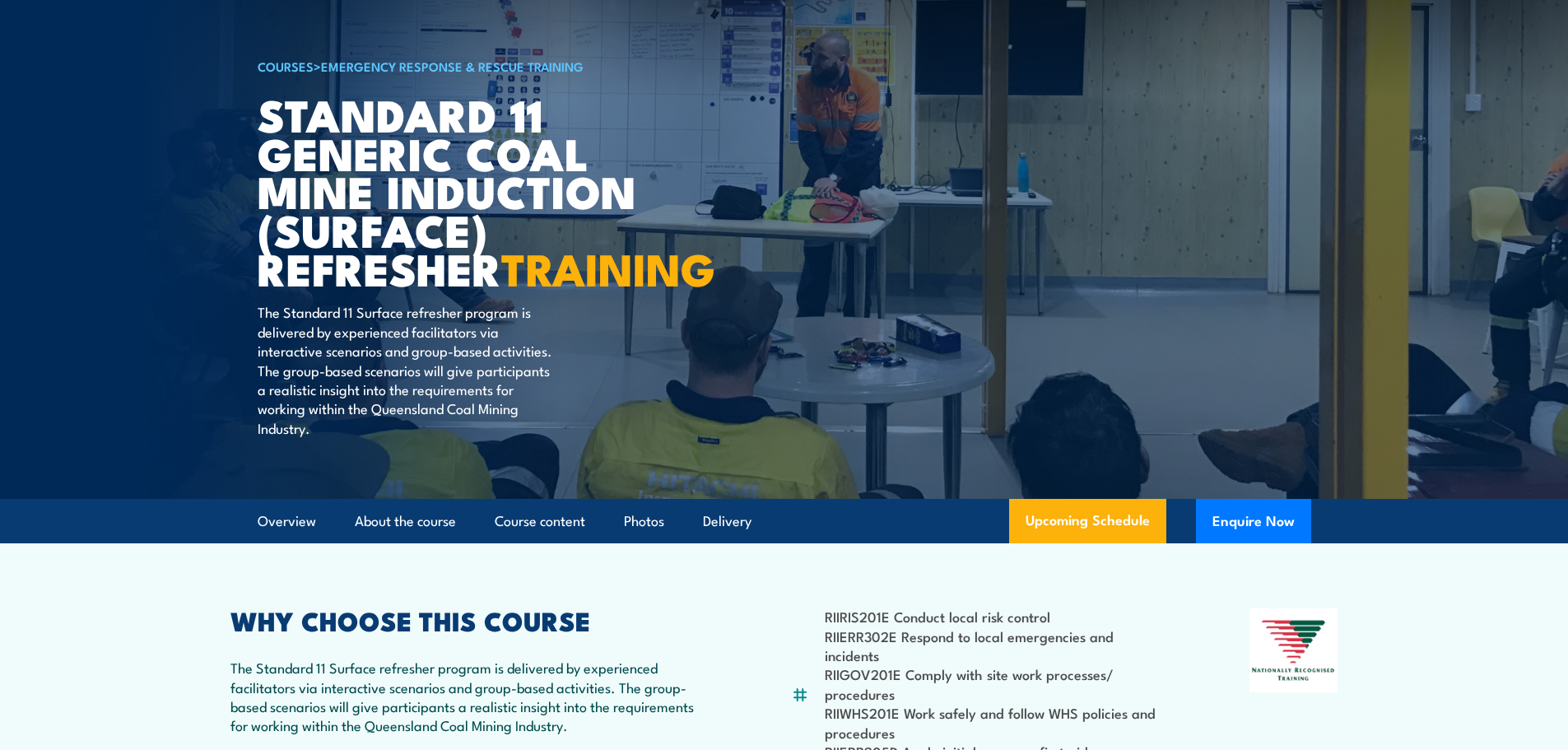
click at [793, 433] on article "COURSES > Emergency Response & Rescue Training Standard 11 Generic Coal Mine In…" at bounding box center [784, 206] width 1053 height 585
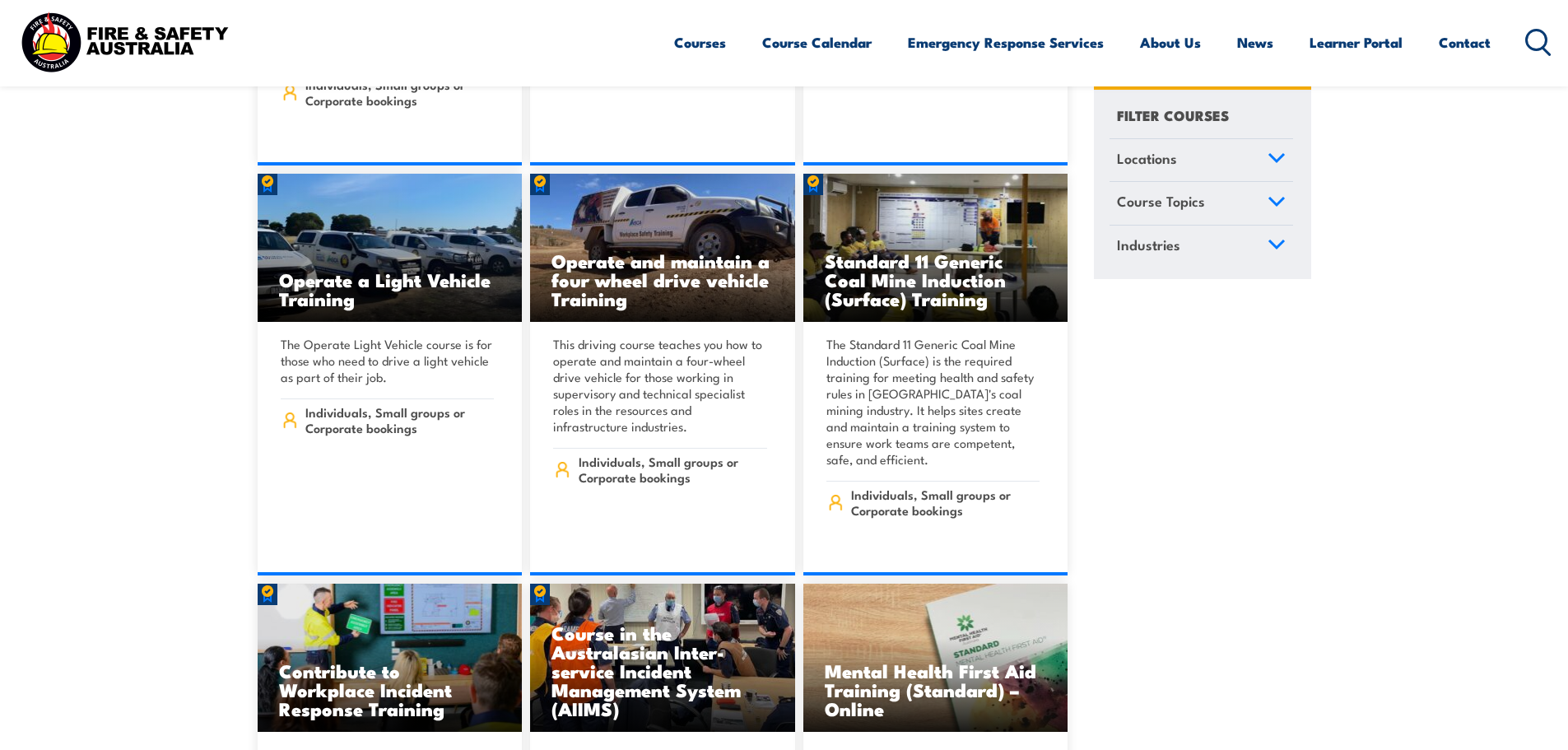
scroll to position [8848, 0]
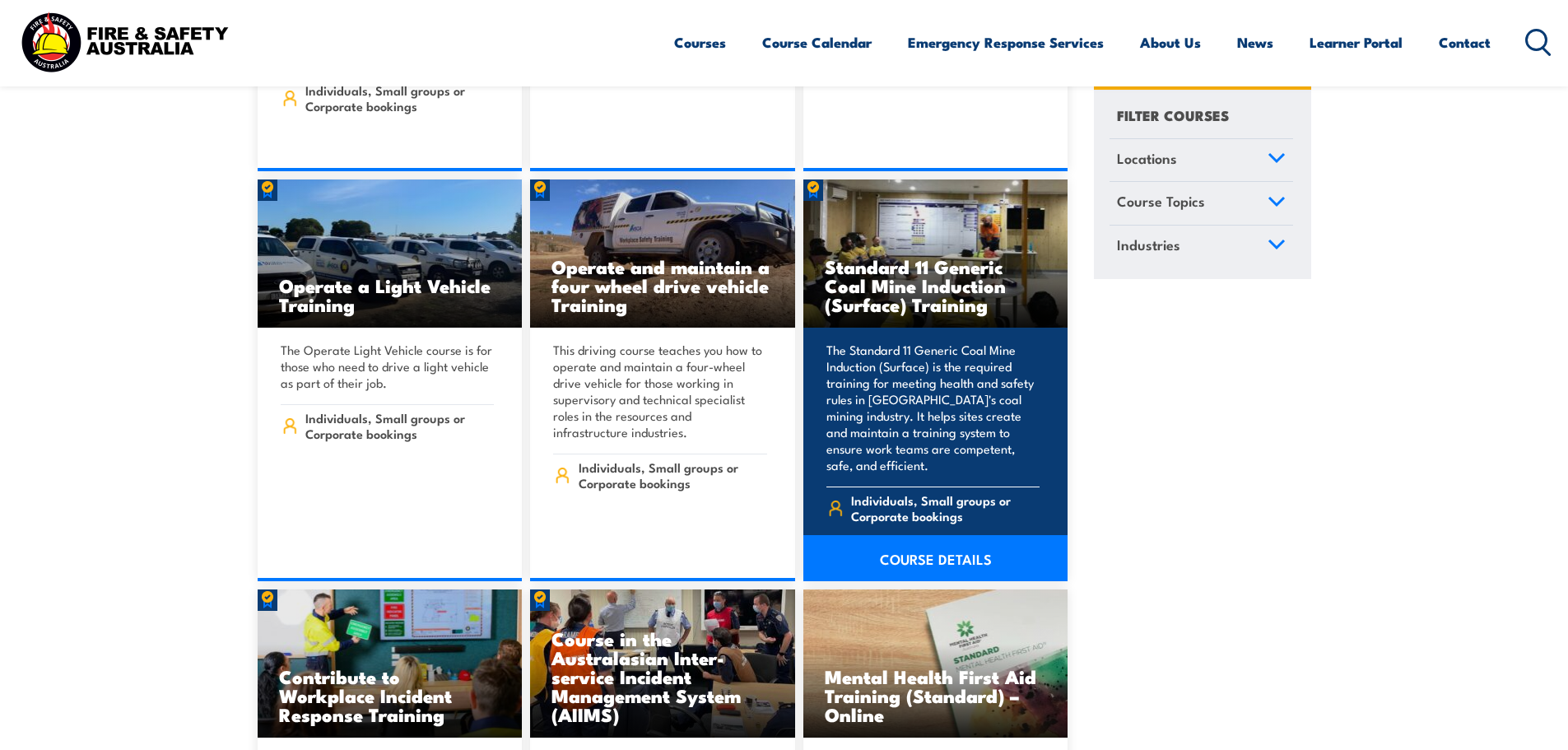
click at [941, 535] on link "COURSE DETAILS" at bounding box center [936, 557] width 265 height 46
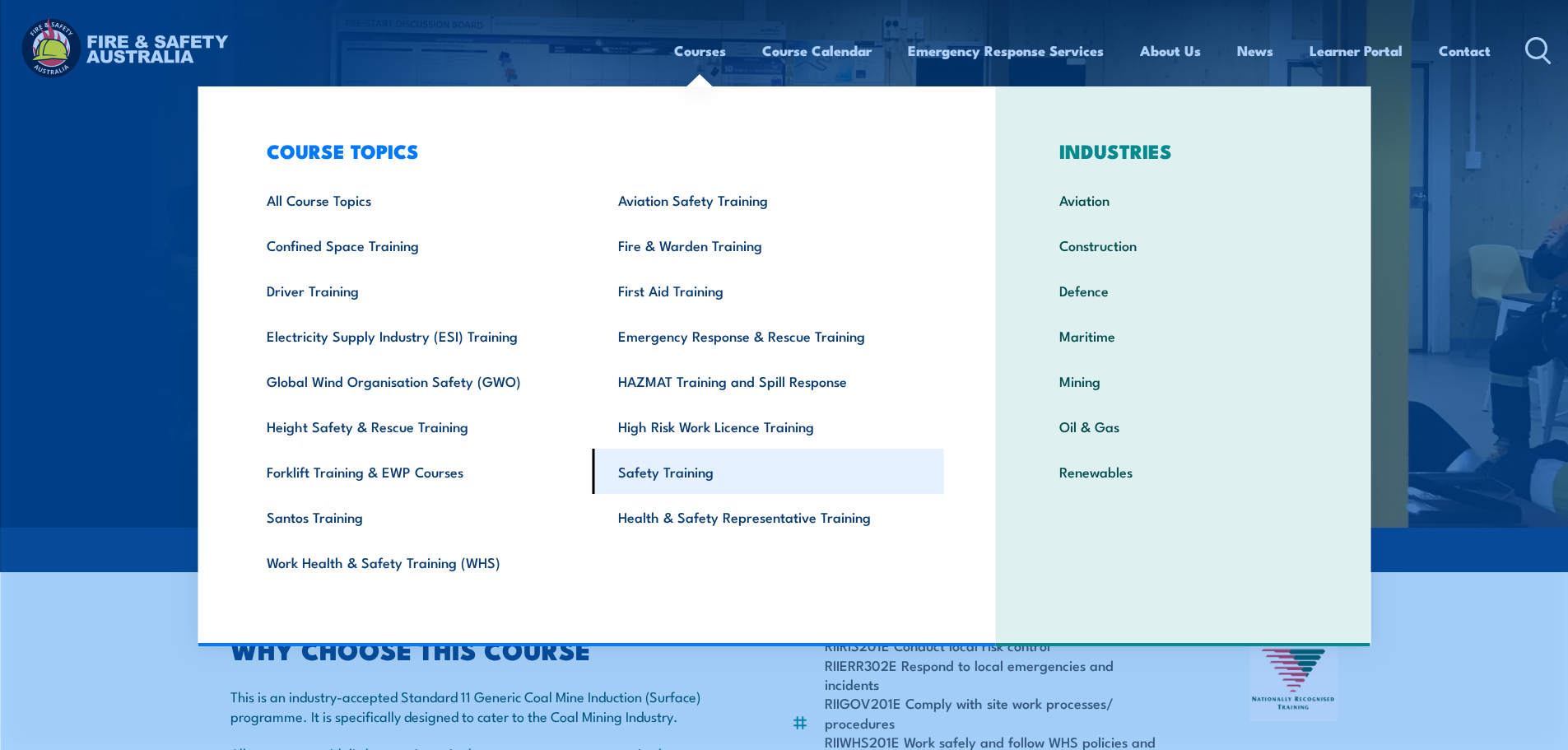
click at [656, 471] on link "Safety Training" at bounding box center [768, 471] width 351 height 45
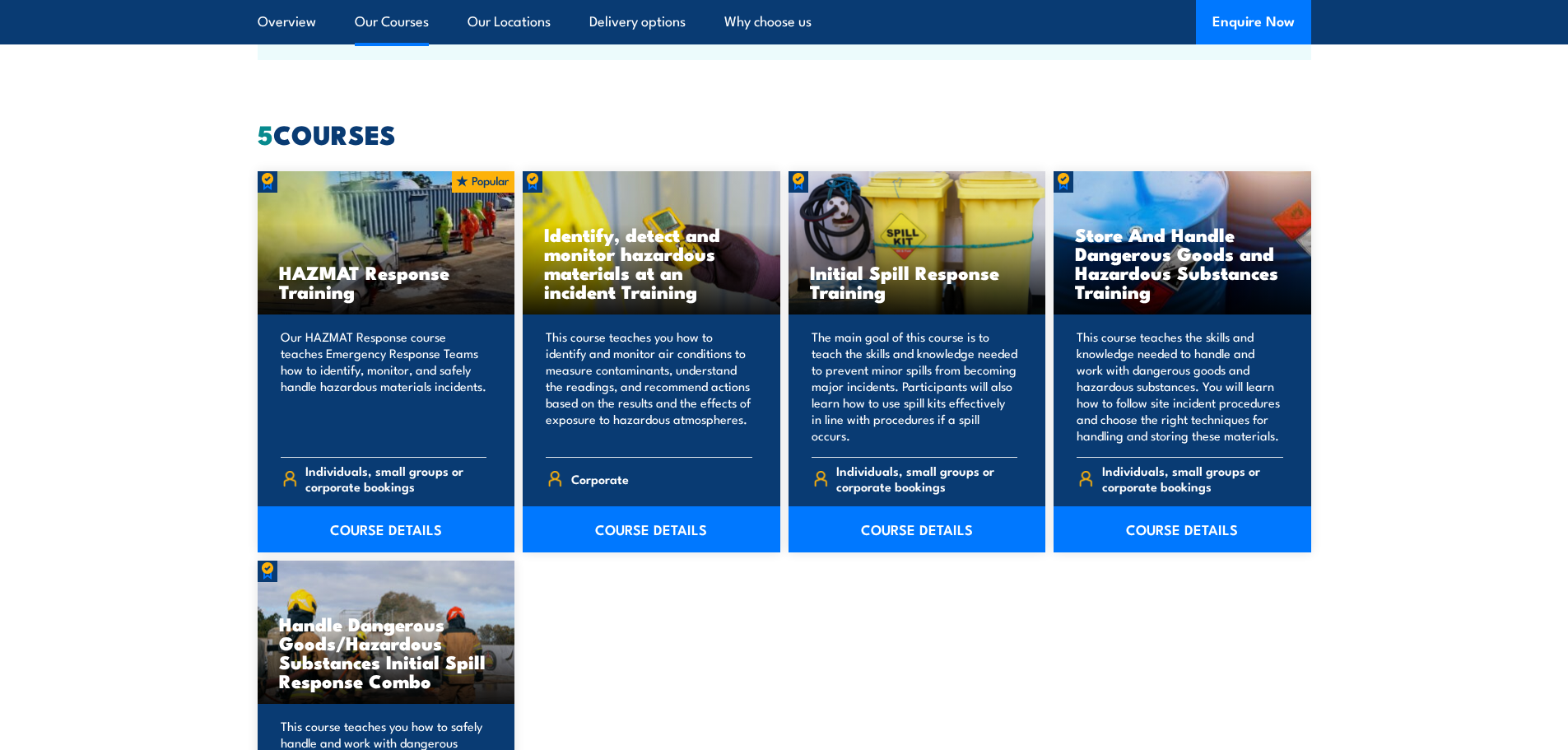
scroll to position [1233, 0]
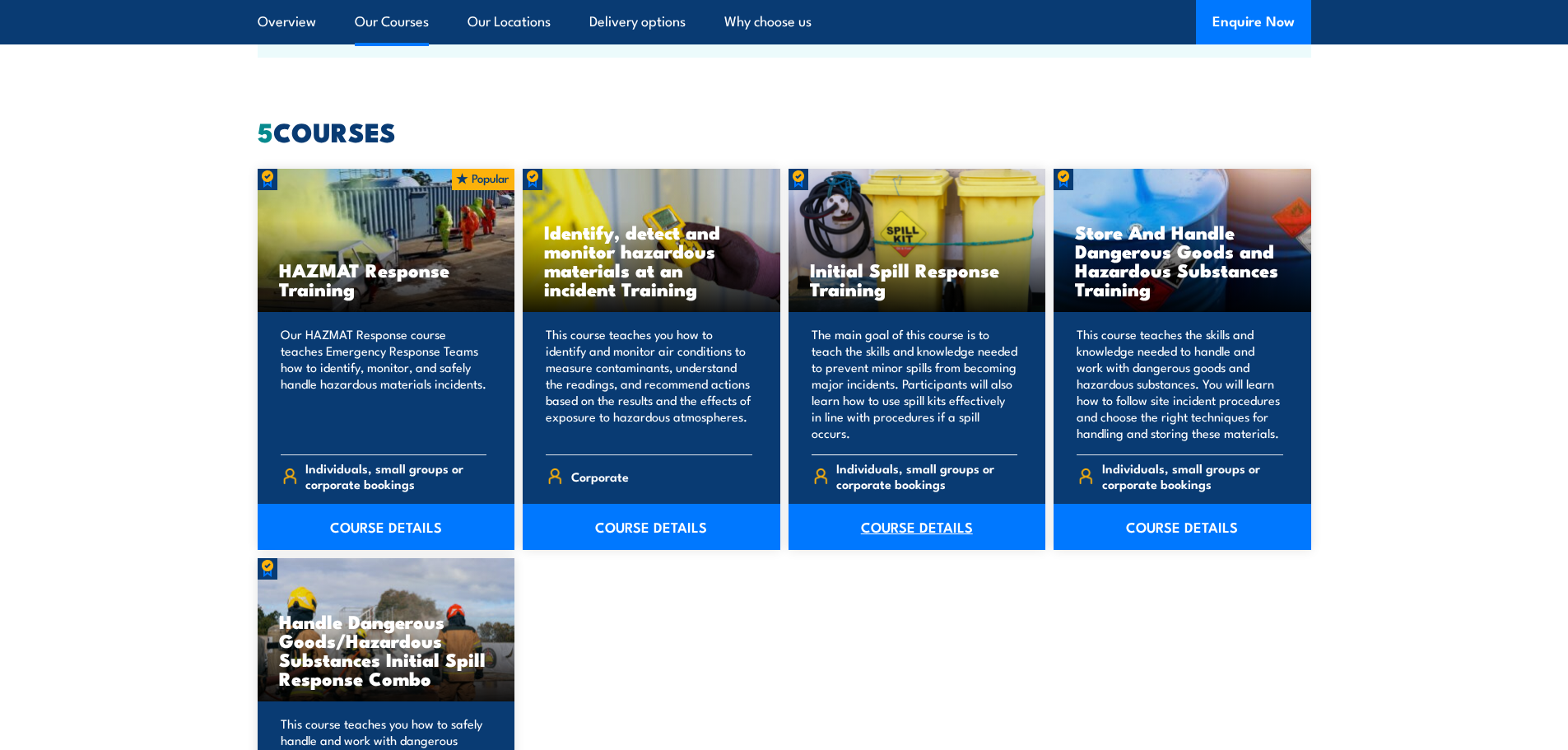
click at [915, 529] on link "COURSE DETAILS" at bounding box center [917, 526] width 257 height 46
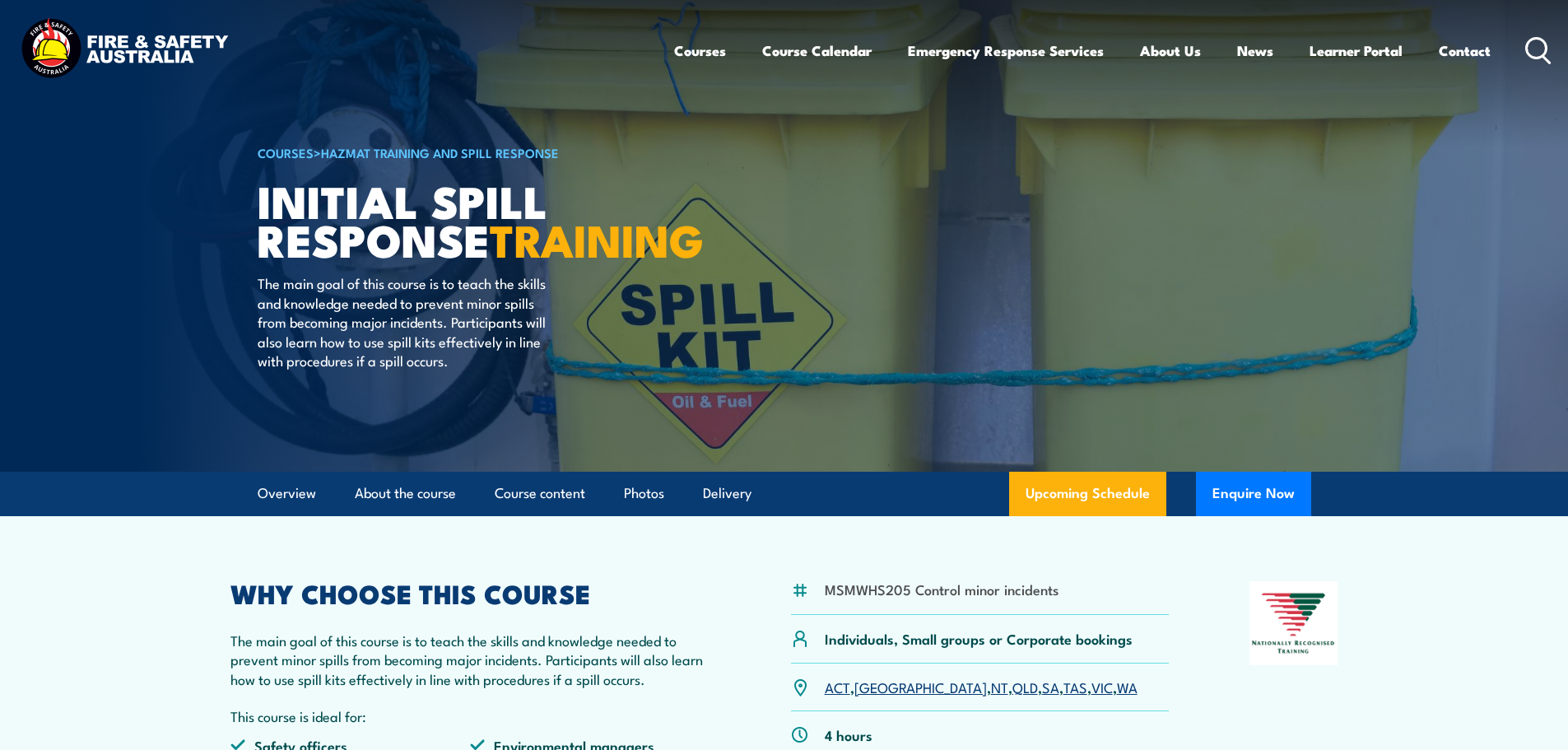
click at [1091, 687] on link "VIC" at bounding box center [1102, 686] width 22 height 20
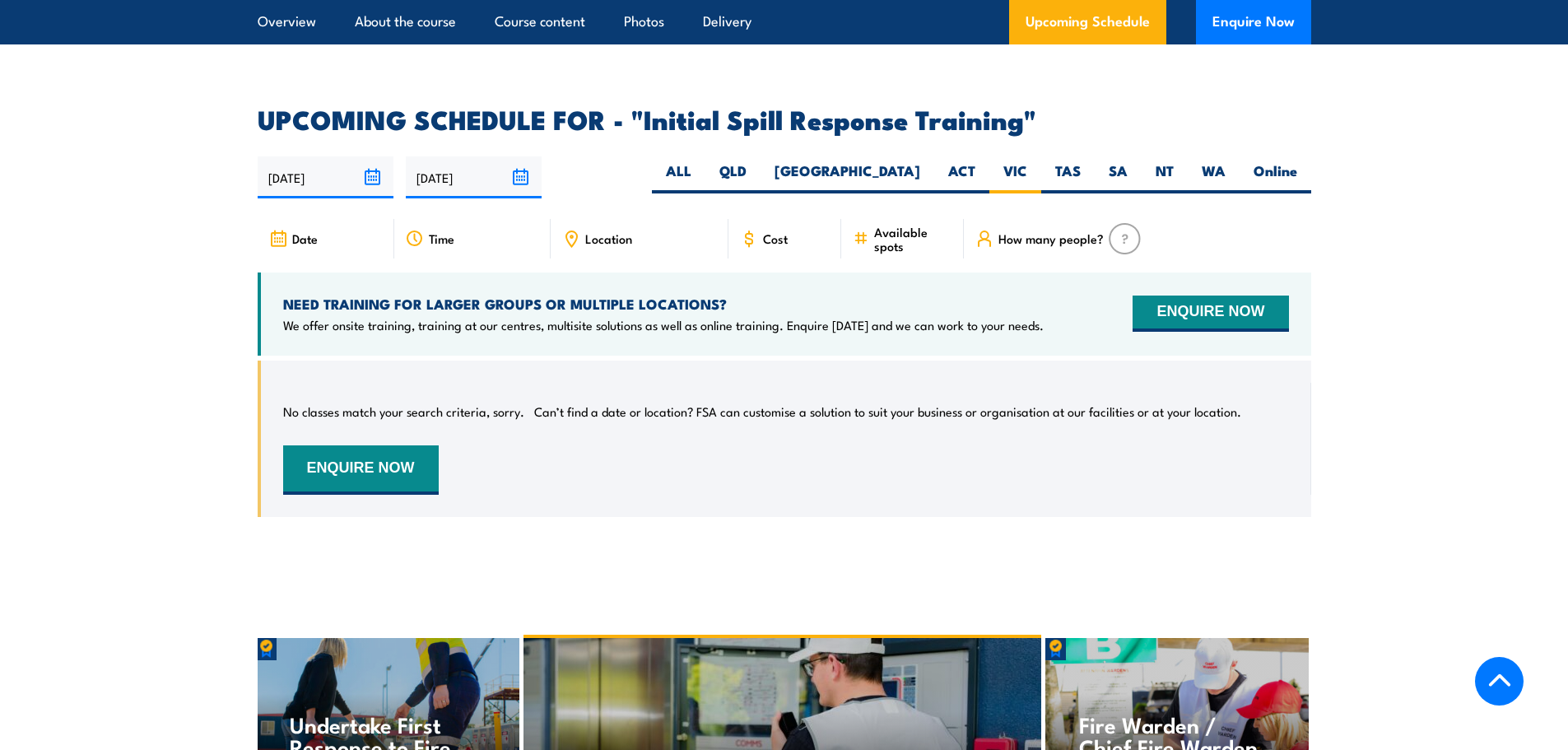
scroll to position [2357, 0]
